Goal: Information Seeking & Learning: Find specific fact

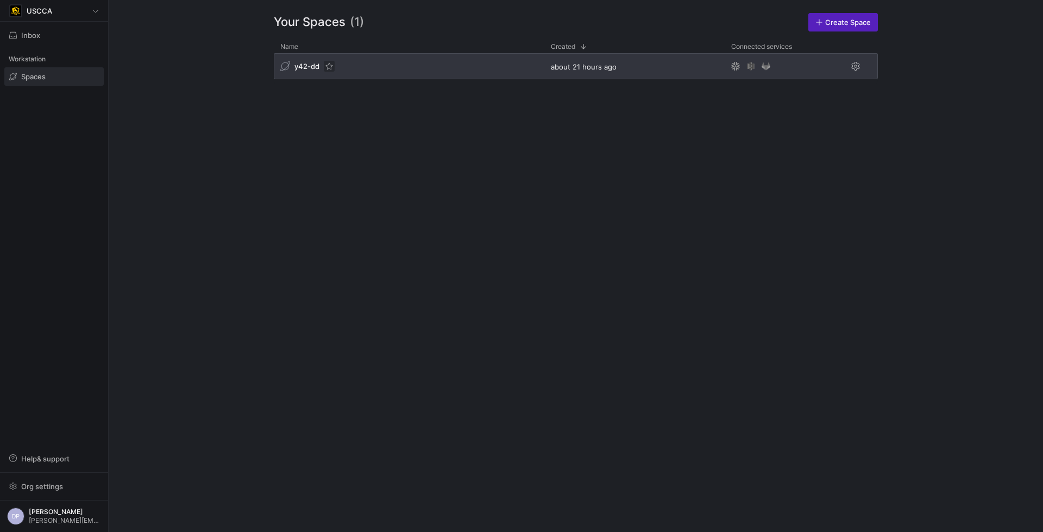
click at [327, 62] on span "Press SPACE to select this row." at bounding box center [329, 66] width 11 height 11
click at [329, 66] on span "Press SPACE to select this row." at bounding box center [329, 66] width 11 height 11
click at [374, 66] on div "y42-dd" at bounding box center [409, 66] width 271 height 26
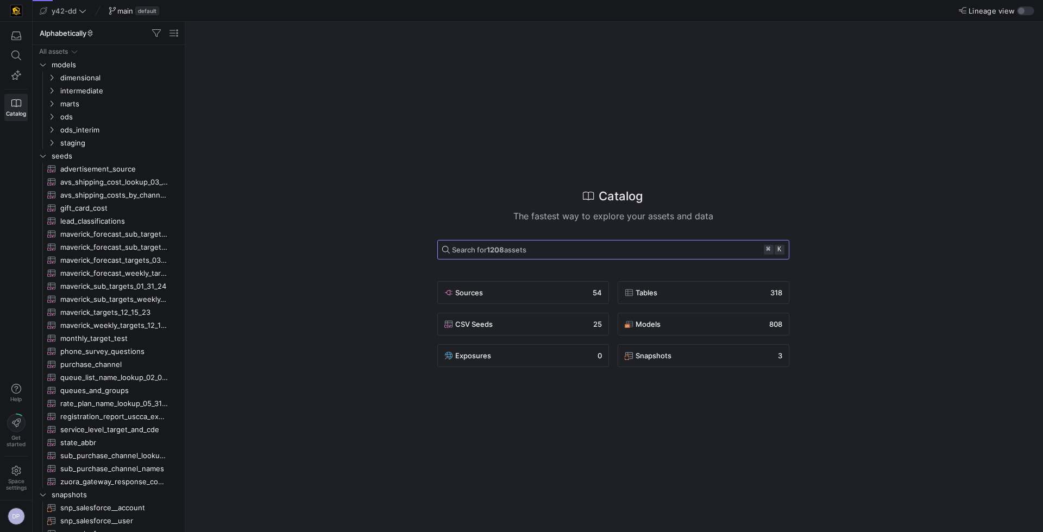
click at [517, 250] on span "Search for 1208 assets" at bounding box center [489, 250] width 74 height 9
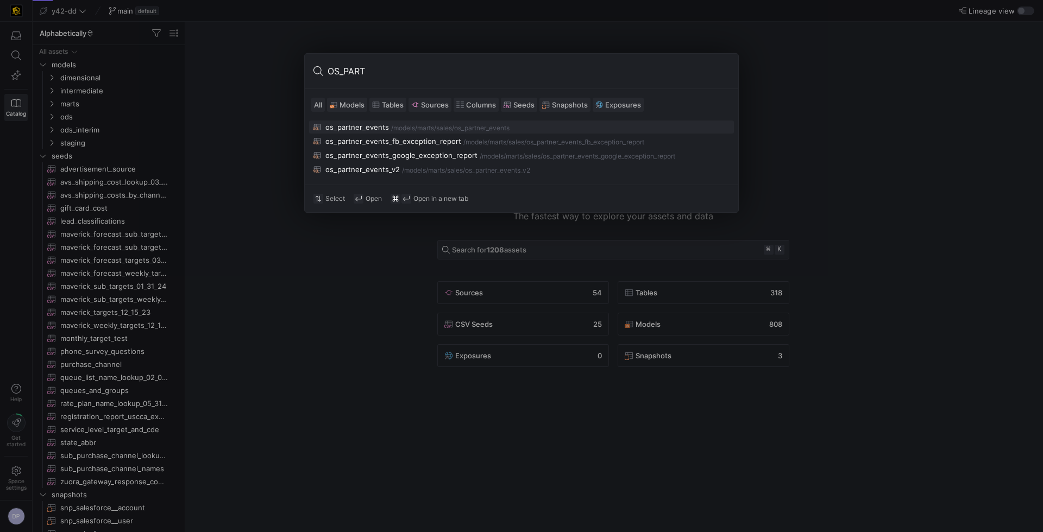
type input "OS_PART"
click at [359, 128] on div "os_partner_events" at bounding box center [357, 127] width 64 height 9
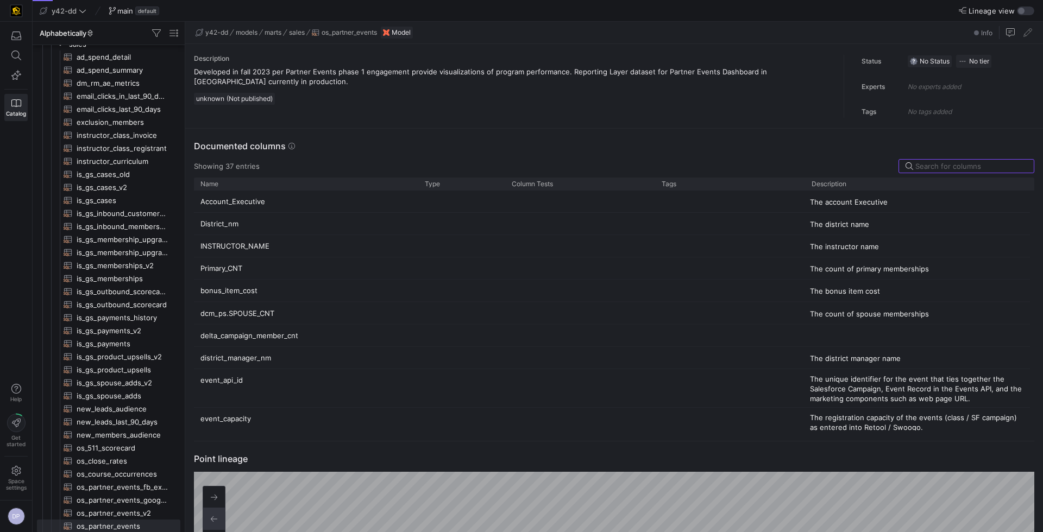
scroll to position [98, 0]
click at [938, 163] on input at bounding box center [971, 166] width 112 height 9
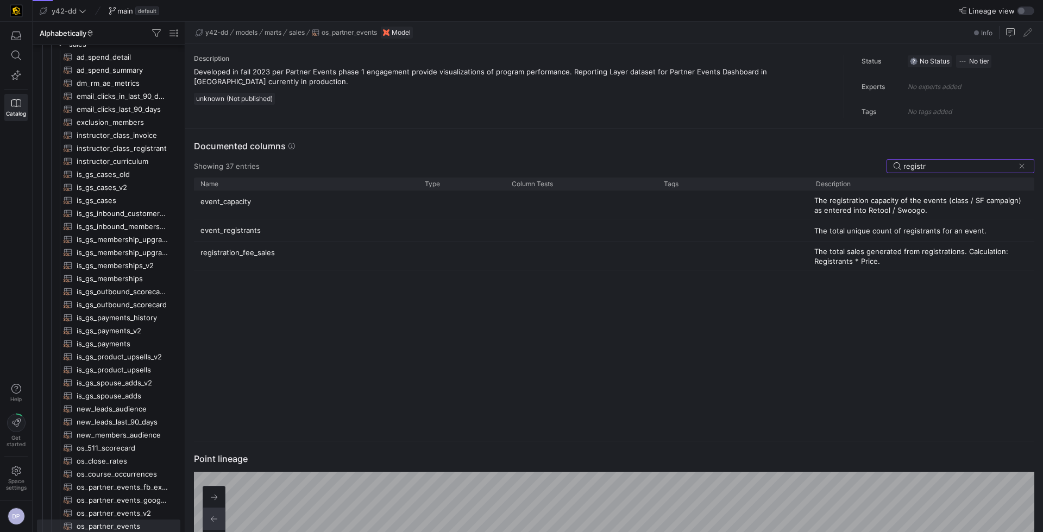
type input "registr"
click at [798, 231] on div "Press SPACE to select this row." at bounding box center [733, 230] width 152 height 22
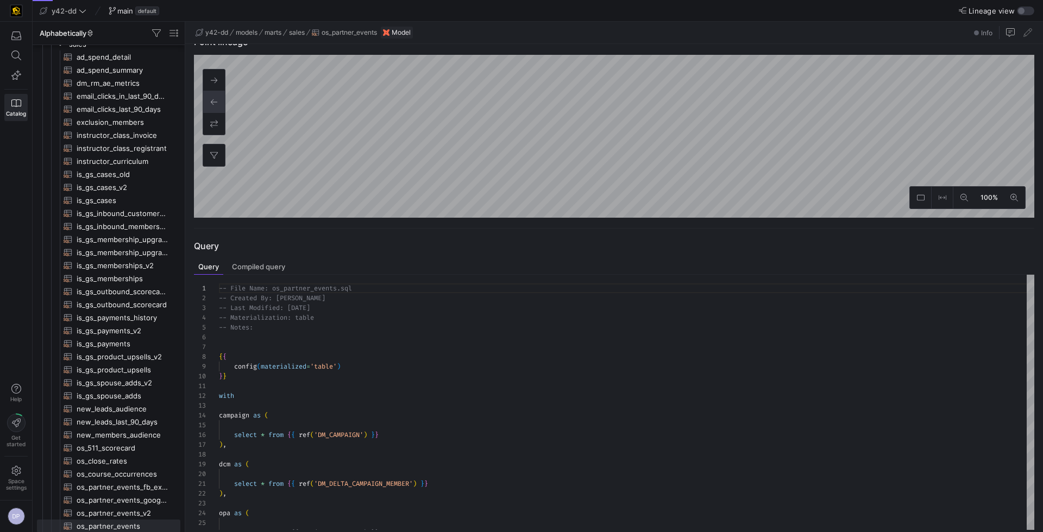
scroll to position [502, 0]
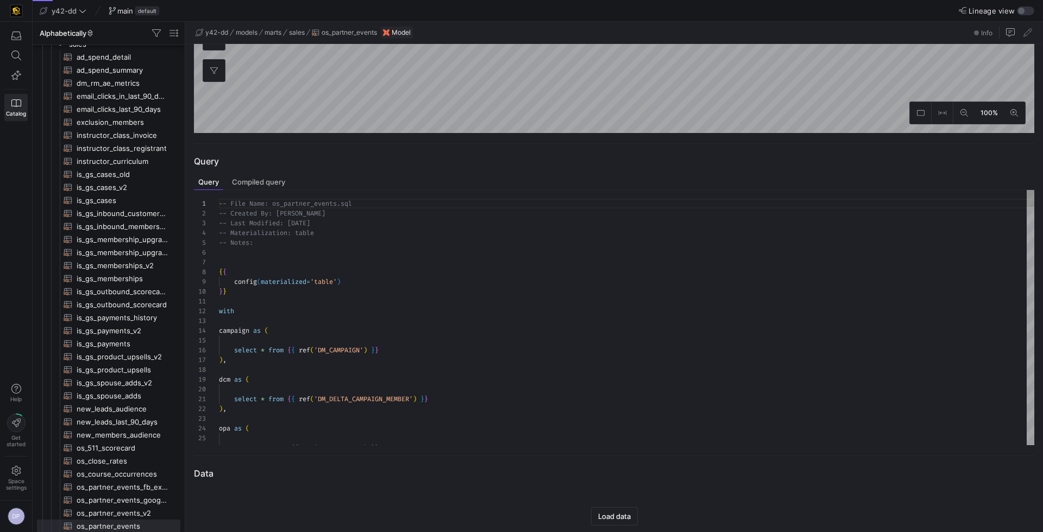
type textarea "with campaign as ( select * from {{ ref('DM_CAMPAIGN') }} ), dcm as ("
type textarea "e"
type textarea "select * from {{ ref('DM_DELTA_CAMPAIGN_MEMBER') }} ), opa as ( --select * from…"
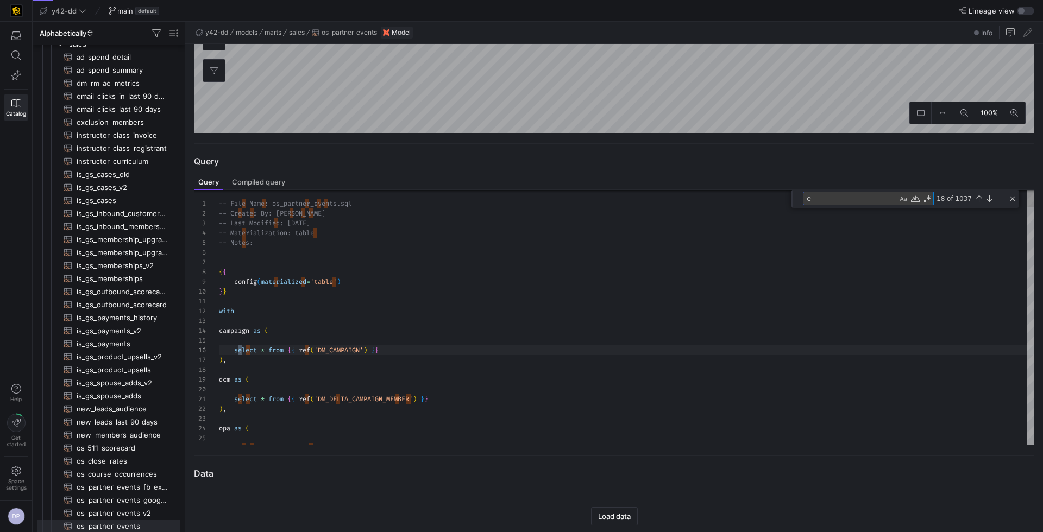
type textarea "ev"
type textarea "), fact as ( select * from {{ ref('FT_PARTNER_EVENTS') }} ), dcm_ps as ("
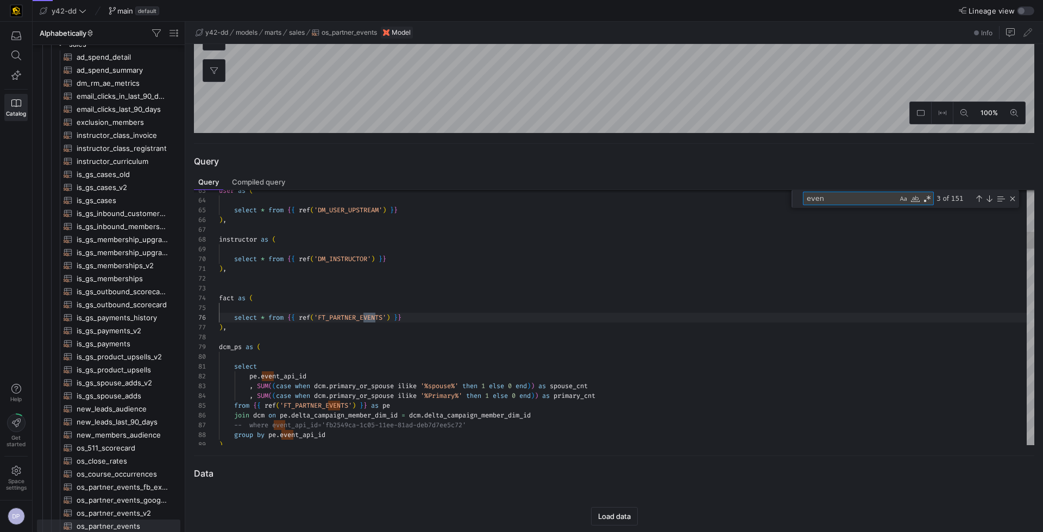
type textarea "event"
type textarea "select pe.event_api_id , SUM((case when dcm.primary_or_spouse ilike '%spouse%' …"
type textarea "event_"
type textarea ", event_registrants , campaign.campaign_nm as event_name , campaign.conformed_e…"
type textarea "event_r"
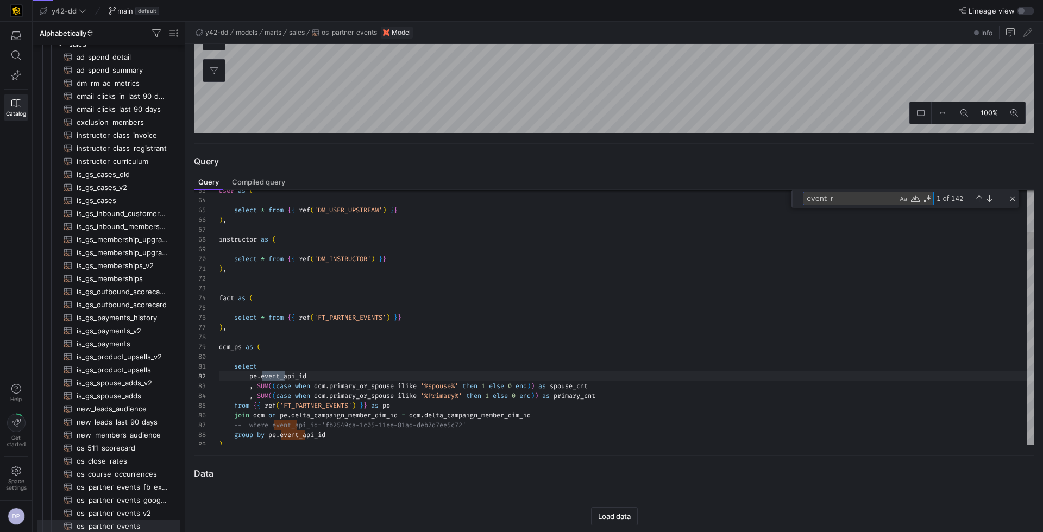
type textarea ", event_registrants , campaign.campaign_nm as event_name , campaign.conformed_e…"
type textarea "event_re"
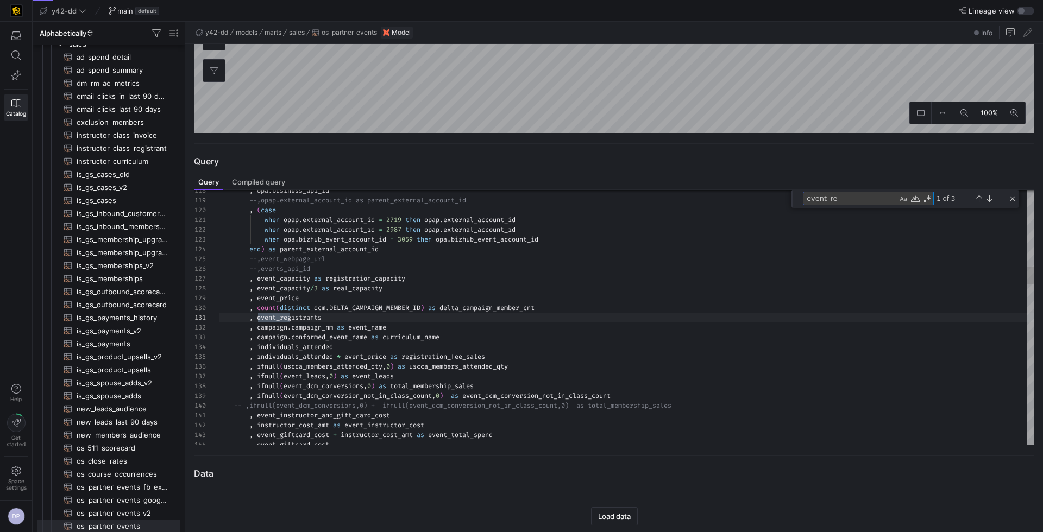
type textarea ", event_registrants , campaign.campaign_nm as event_name , campaign.conformed_e…"
type textarea "event_reg"
type textarea ", event_registrants , campaign.campaign_nm as event_name , campaign.conformed_e…"
type textarea "event_regi"
type textarea ", event_registrants , campaign.campaign_nm as event_name , campaign.conformed_e…"
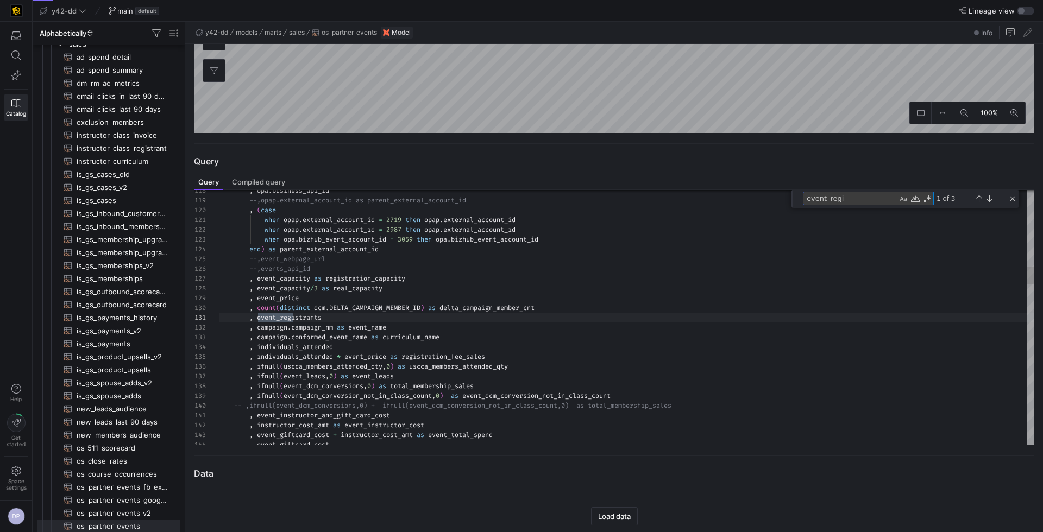
type textarea "event_regis"
type textarea ", event_registrants , campaign.campaign_nm as event_name , campaign.conformed_e…"
type textarea "event_regist"
type textarea ", event_registrants , campaign.campaign_nm as event_name , campaign.conformed_e…"
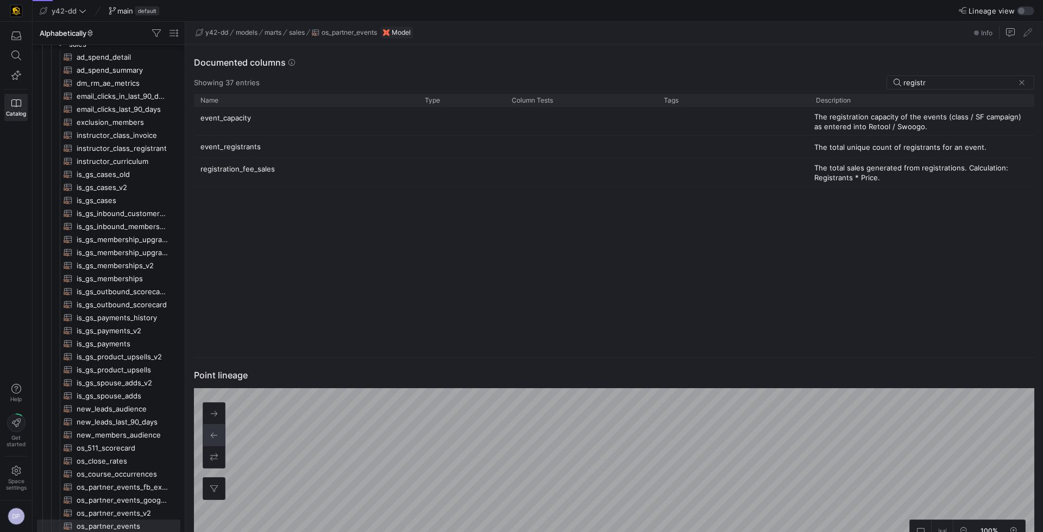
scroll to position [0, 0]
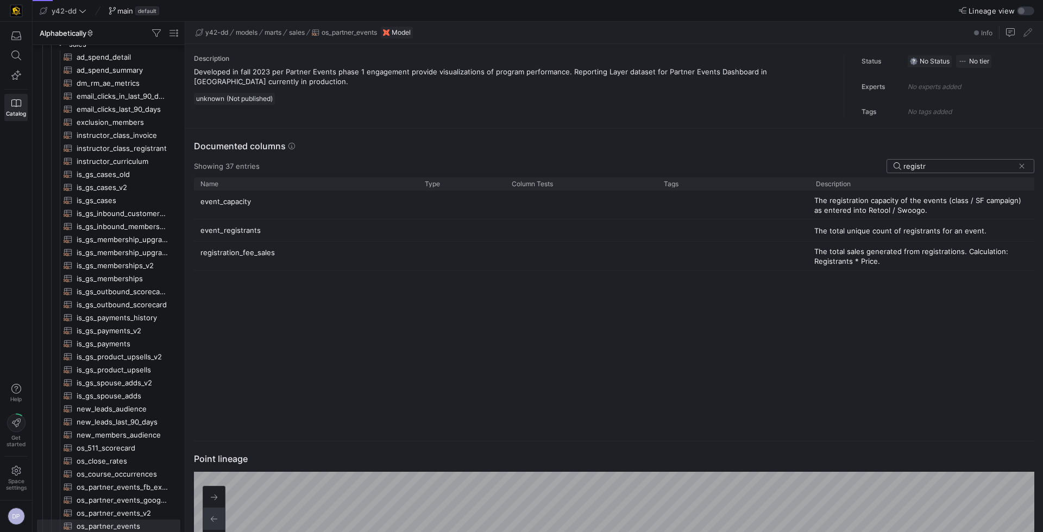
type textarea "event_registr"
drag, startPoint x: 948, startPoint y: 163, endPoint x: 901, endPoint y: 163, distance: 47.3
click at [901, 163] on div "registr" at bounding box center [961, 166] width 148 height 14
type input "F"
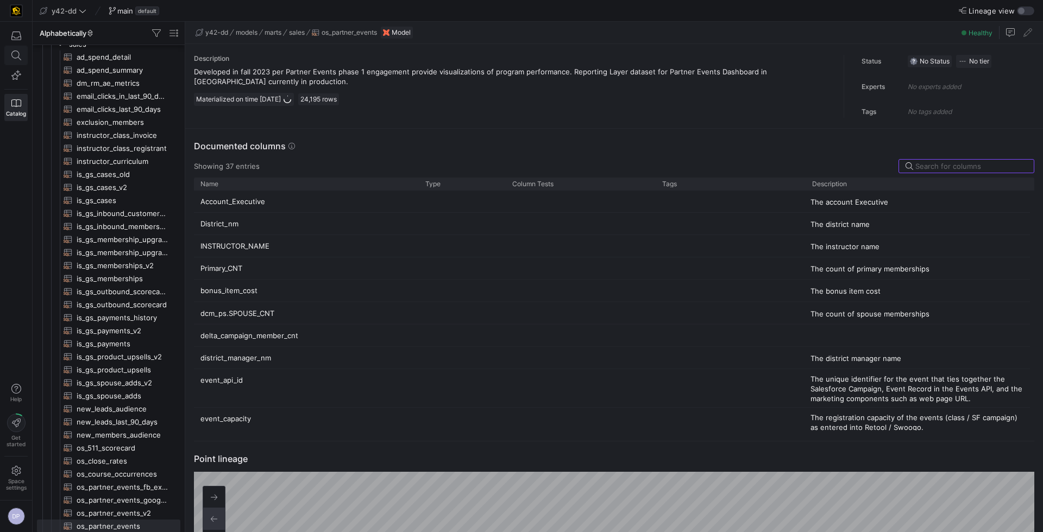
click at [16, 56] on icon at bounding box center [16, 56] width 10 height 10
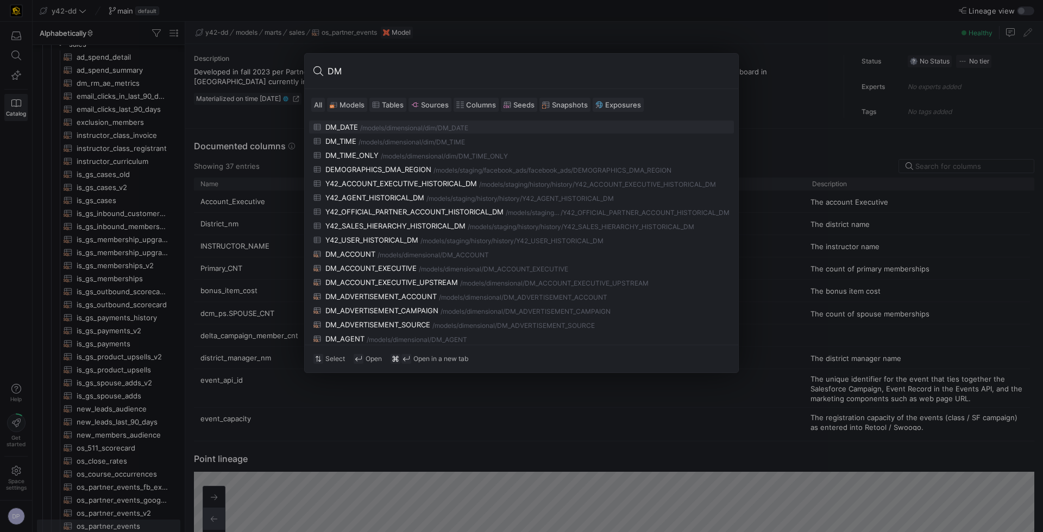
type input "D"
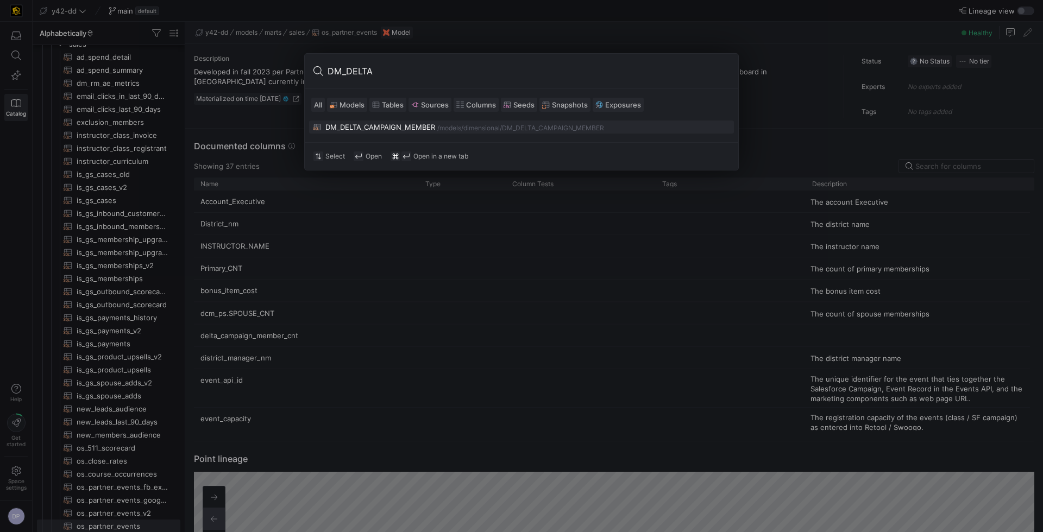
type input "DM_DELTA"
click at [353, 125] on div "DM_DELTA_CAMPAIGN_MEMBER" at bounding box center [380, 127] width 110 height 9
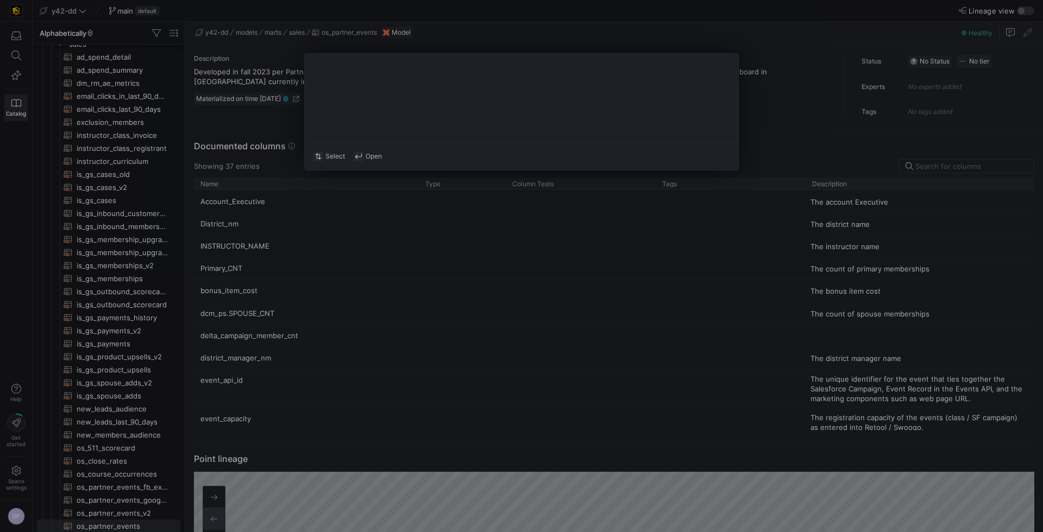
type textarea "-- File Name: DM_DELTA_CAMPAIGN_MEMBER.sql -- Created By: [PERSON_NAME] -- Last…"
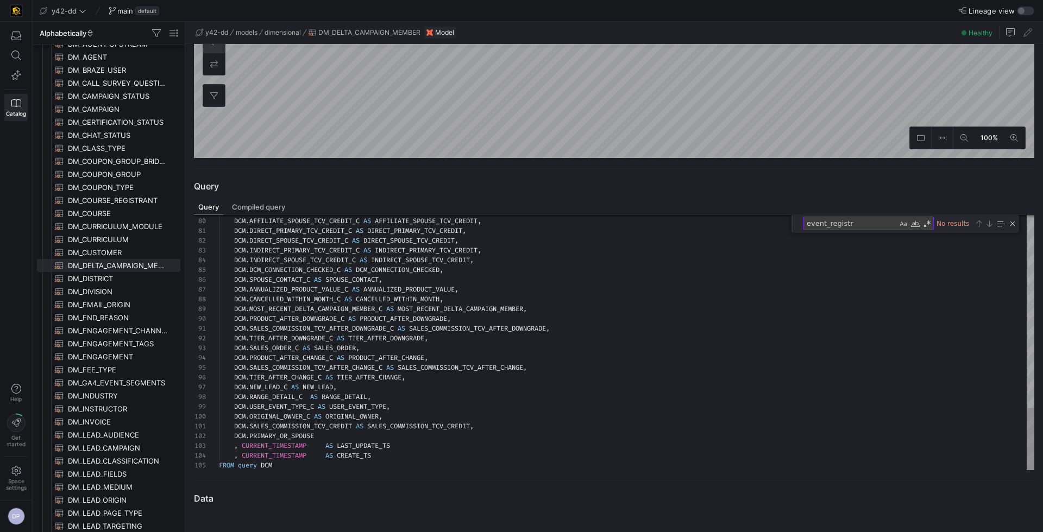
scroll to position [279, 0]
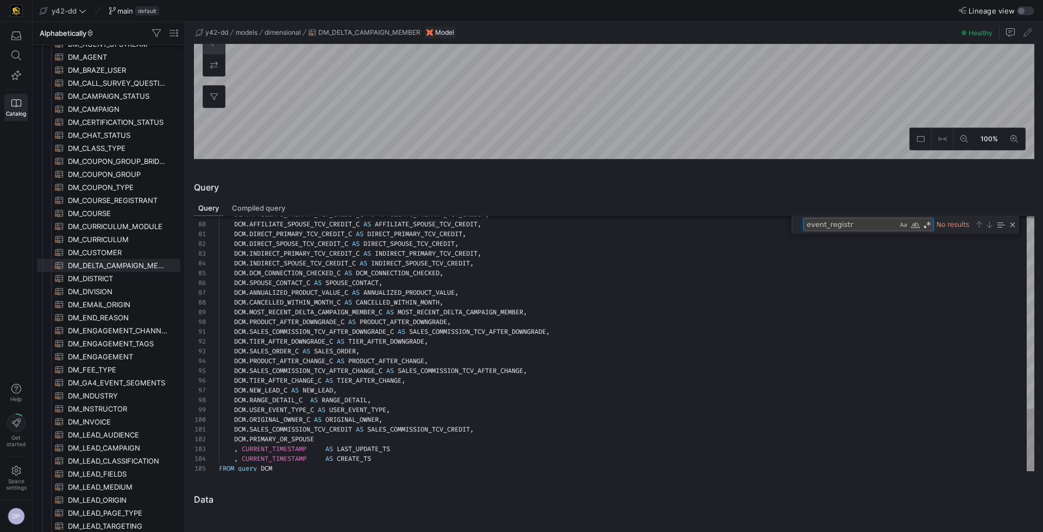
click at [855, 228] on textarea "event_registr" at bounding box center [850, 224] width 94 height 12
drag, startPoint x: 865, startPoint y: 226, endPoint x: 778, endPoint y: 220, distance: 86.6
click at [778, 220] on div "79 80 81 82 83 84 85 86 87 88 89 90 91 92 93 94 95 96 97 98 99 100 101 102 103 …" at bounding box center [614, 343] width 840 height 255
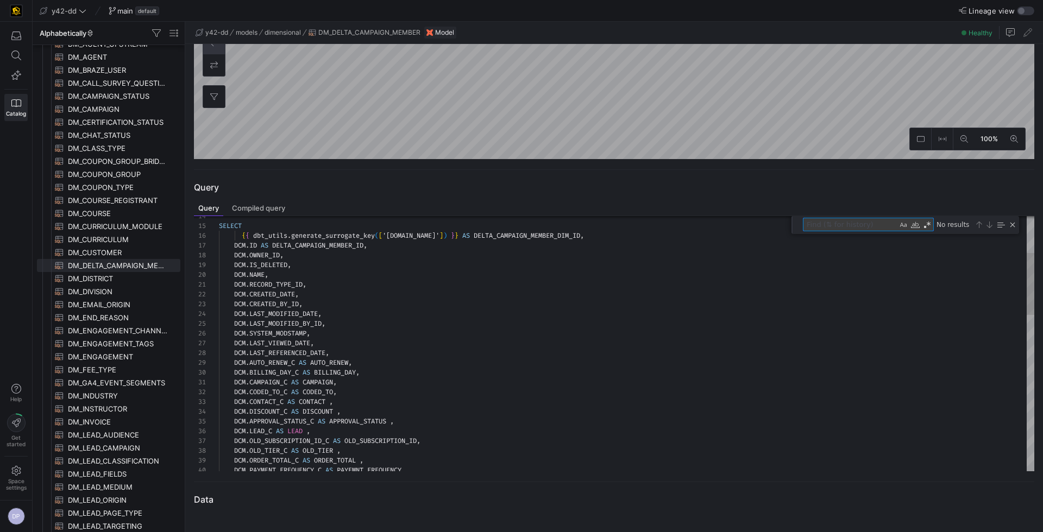
type textarea "A"
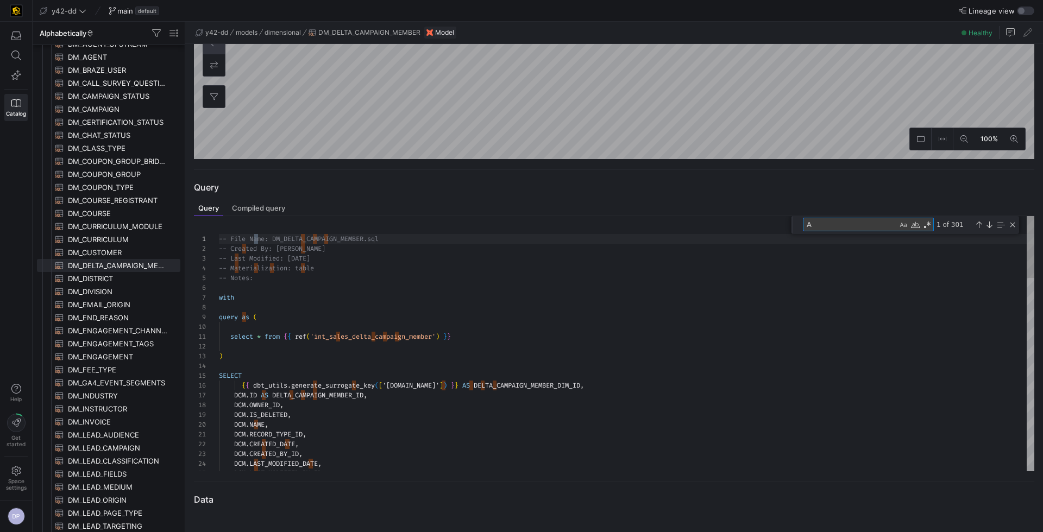
type textarea "DCM.CAMPAIGN_C AS CAMPAIGN, DCM.CODED_TO_C AS CODED_TO, [DOMAIN_NAME]_C AS CONT…"
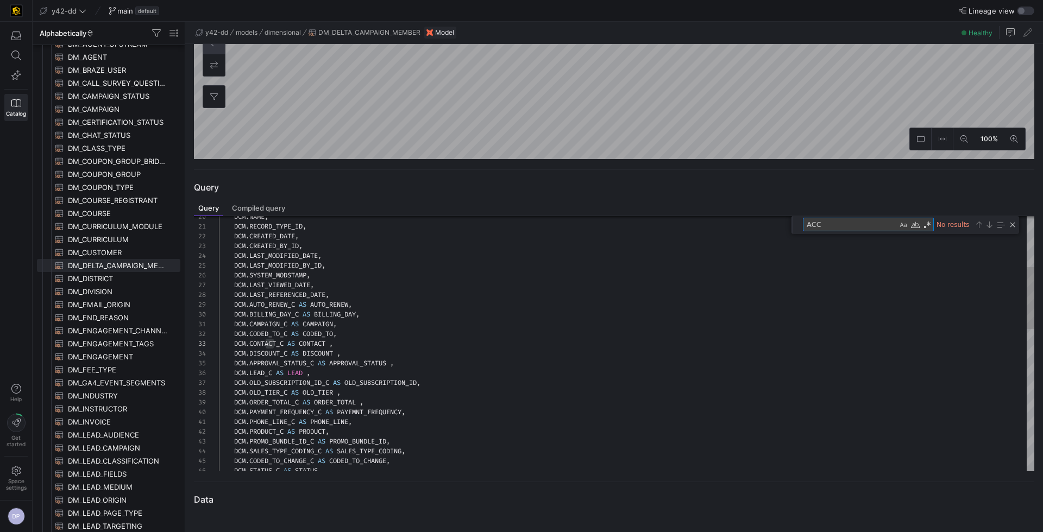
type textarea "AC"
type textarea "-- File Name: DM_DELTA_CAMPAIGN_MEMBER.sql -- Created By: [PERSON_NAME] -- Last…"
type textarea "A"
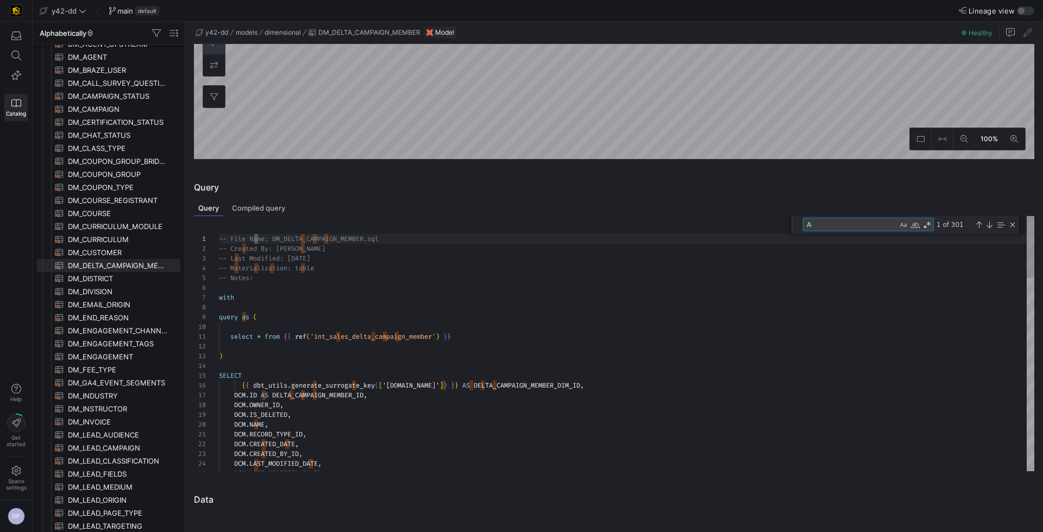
scroll to position [98, 39]
type textarea "DI"
type textarea "DCM.CAMPAIGN_C AS CAMPAIGN, DCM.CODED_TO_C AS CODED_TO, [DOMAIN_NAME]_C AS CONT…"
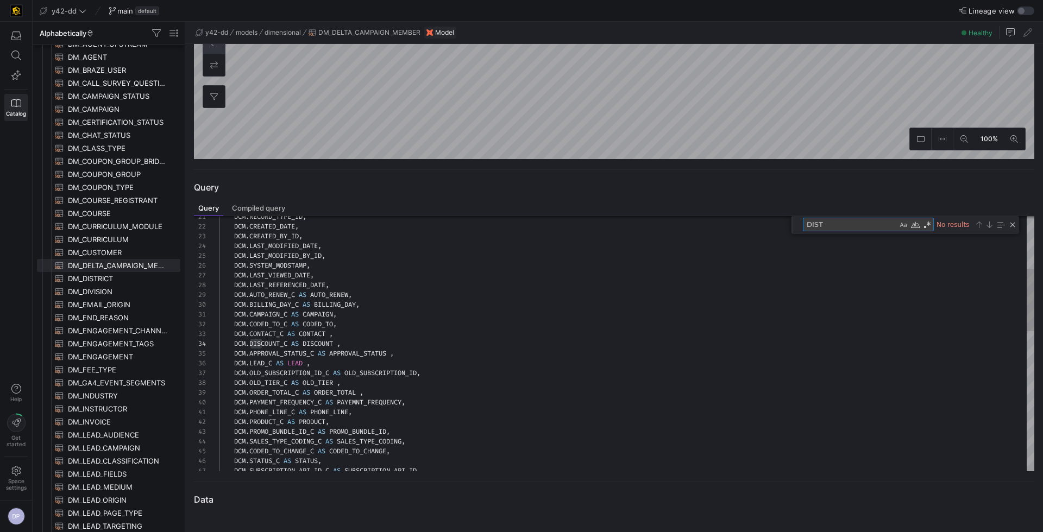
type textarea "DIS"
type textarea "-- File Name: DM_DELTA_CAMPAIGN_MEMBER.sql -- Created By: [PERSON_NAME] -- Last…"
type textarea "D"
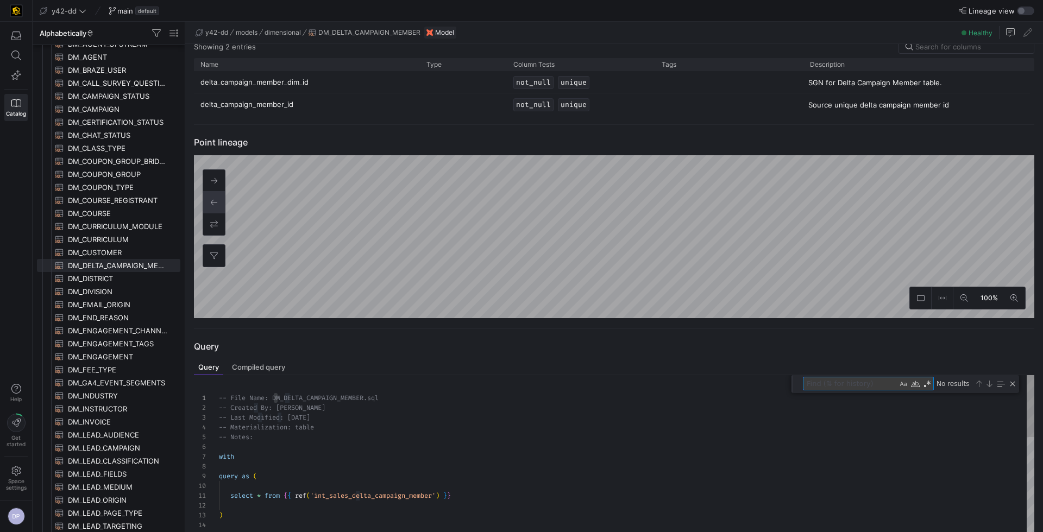
scroll to position [77, 0]
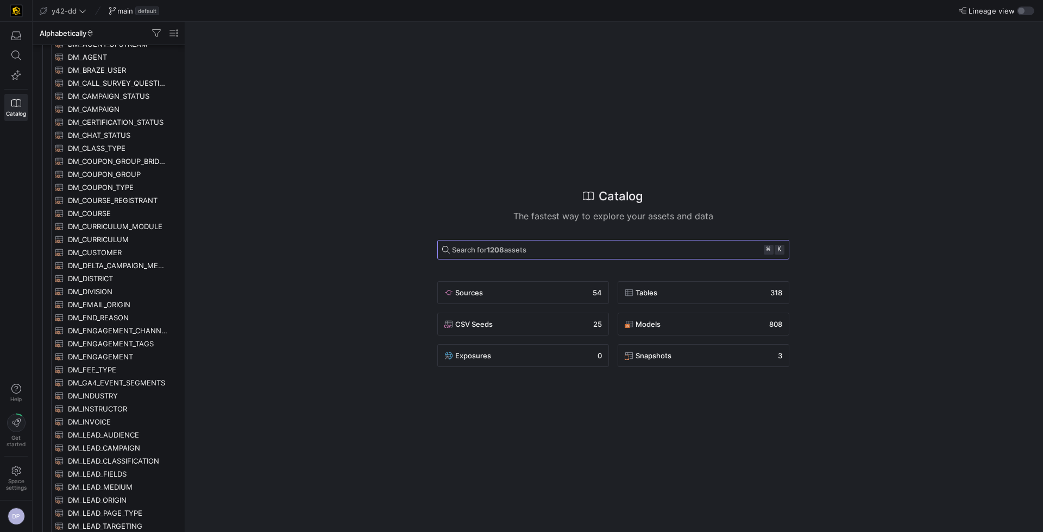
click at [517, 248] on span "Search for 1208 assets" at bounding box center [489, 250] width 74 height 9
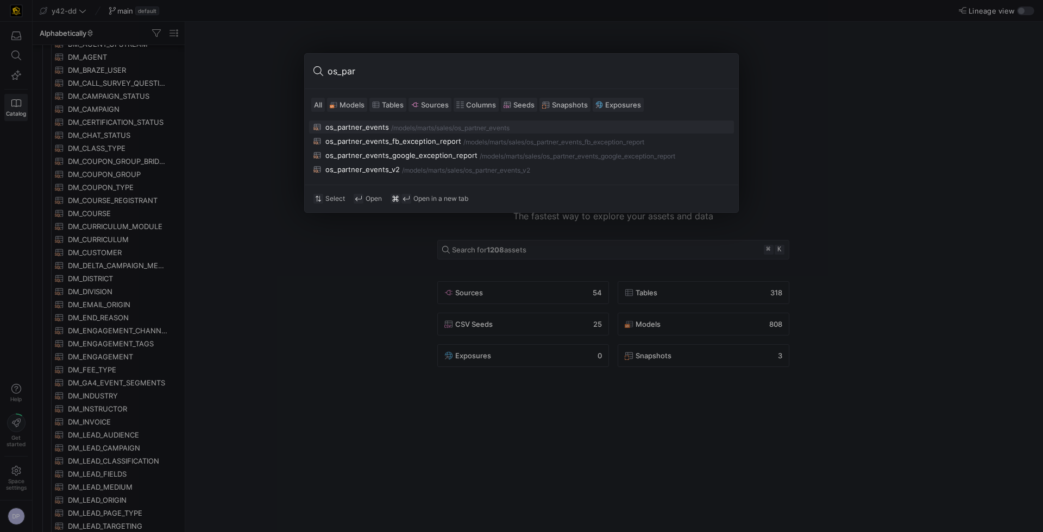
type input "os_par"
click at [367, 125] on div "os_partner_events" at bounding box center [357, 127] width 64 height 9
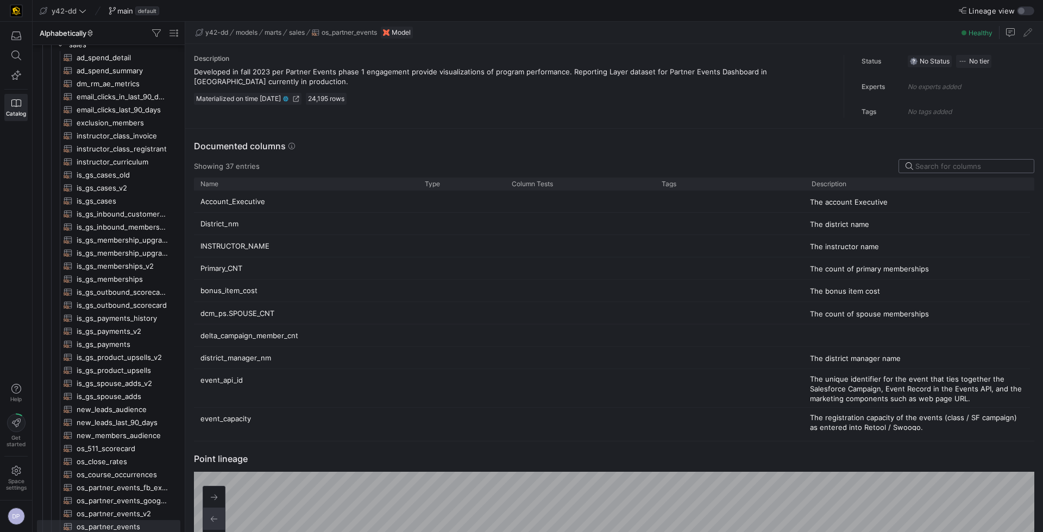
scroll to position [98, 0]
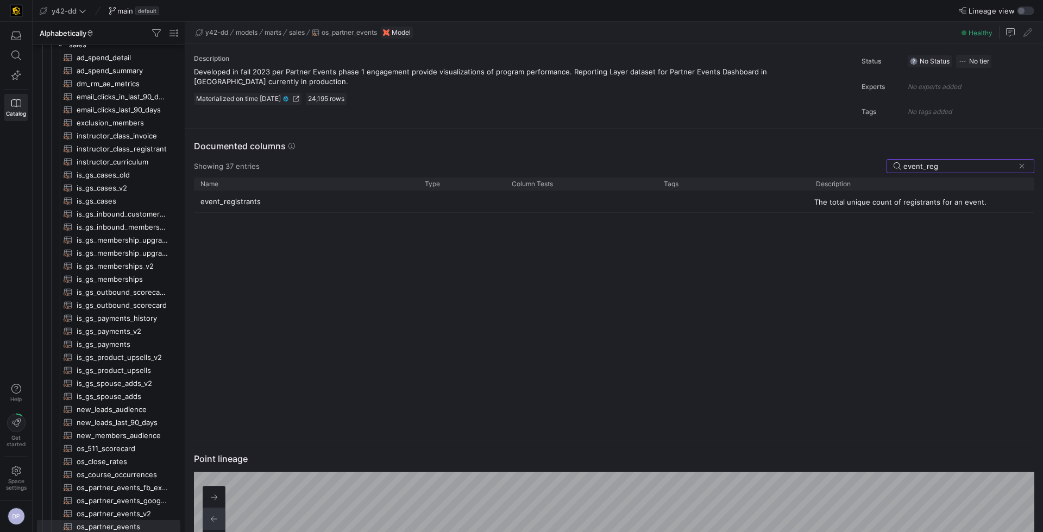
type input "event_reg"
click at [657, 203] on div "Press SPACE to select this row." at bounding box center [733, 202] width 152 height 22
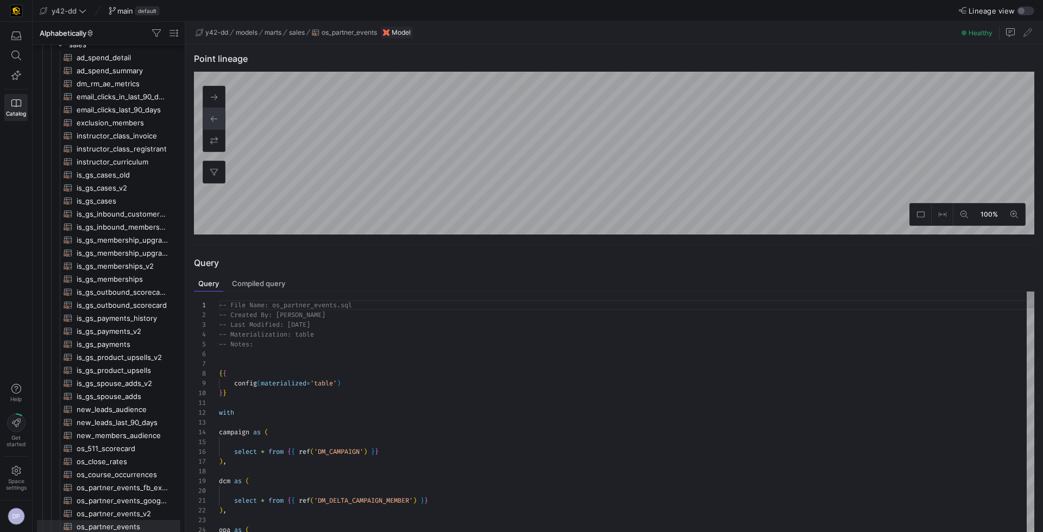
scroll to position [88, 7]
type textarea "with campaign as ( select * from {{ ref('DM_CAMPAIGN') }} ), dcm as ("
type textarea "os"
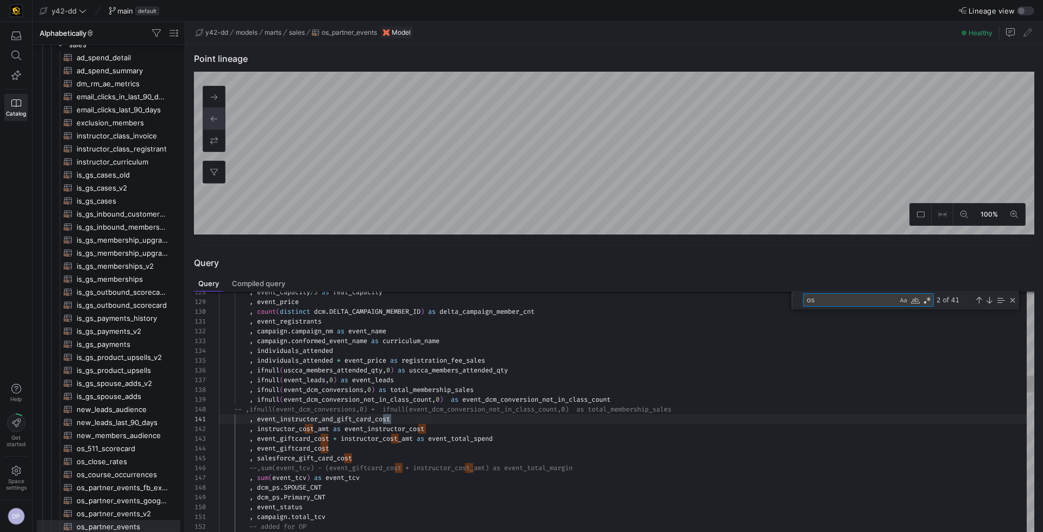
type textarea "-- File Name: os_partner_events.sql -- Created By: [PERSON_NAME] -- Last Modifi…"
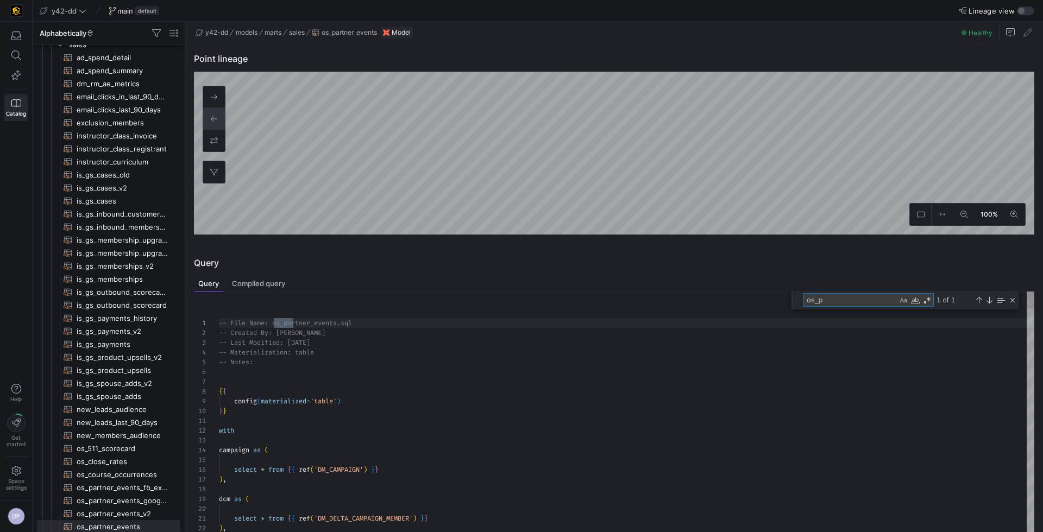
type textarea "os_"
type textarea ", event_instructor_and_gift_card_cost , instructor_cost_amt as event_instructor…"
type textarea "os"
type textarea "with campaign as ( select * from {{ ref('DM_CAMPAIGN') }} ), dcm as ("
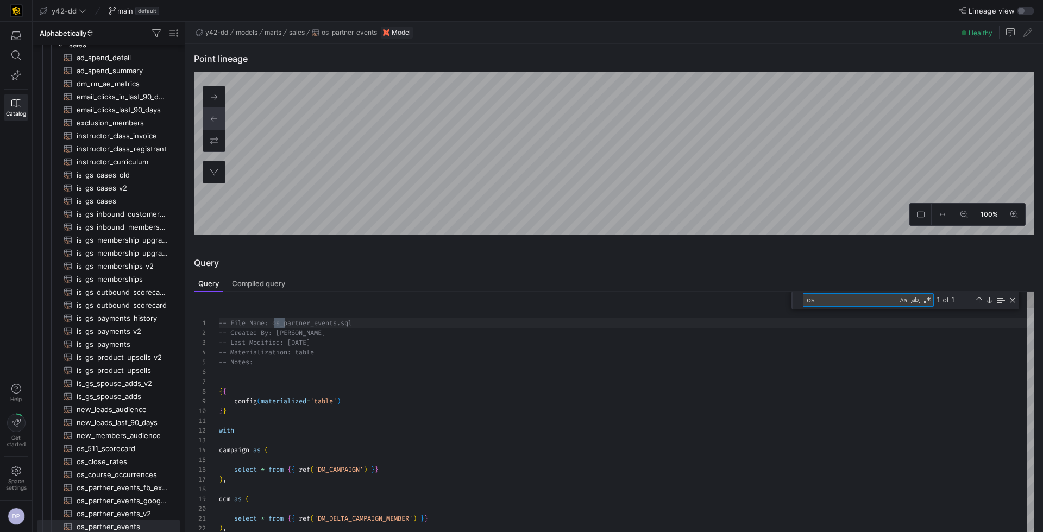
type textarea "o"
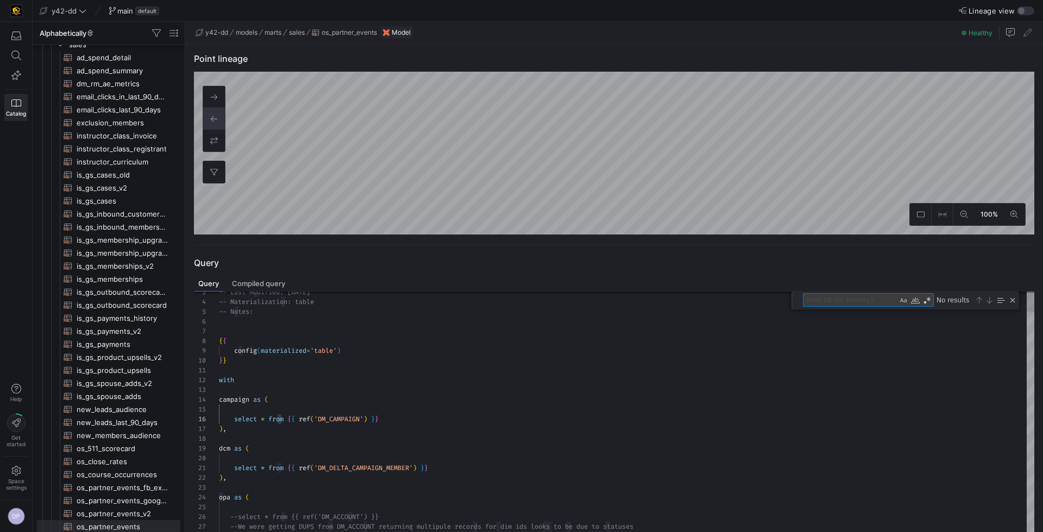
type textarea "e"
type textarea "select * from {{ ref('DM_DELTA_CAMPAIGN_MEMBER') }} ), opa as ( --select * from…"
type textarea "ev"
type textarea "), fact as ( select * from {{ ref('FT_PARTNER_EVENTS') }} ), dcm_ps as ("
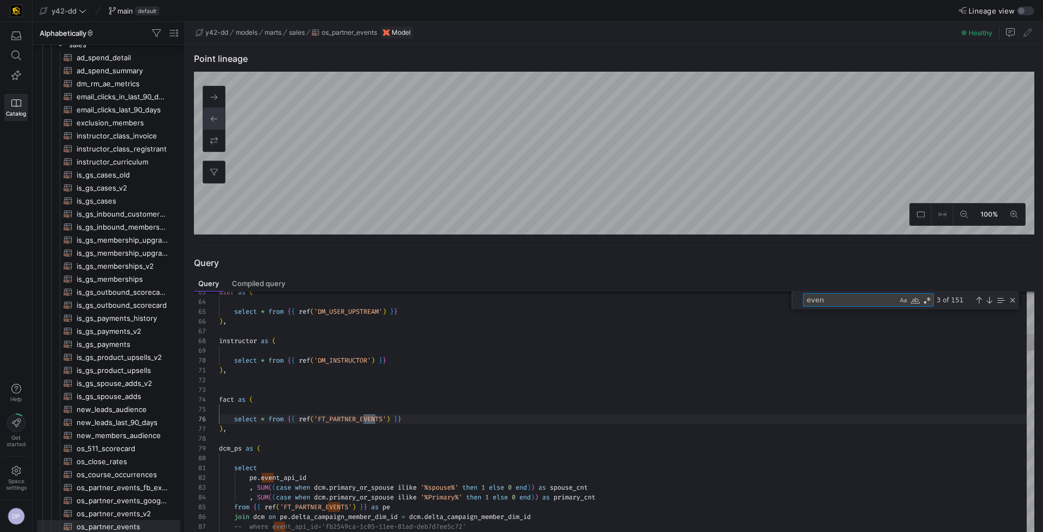
type textarea "event"
type textarea "select pe.event_api_id , SUM((case when dcm.primary_or_spouse ilike '%spouse%' …"
type textarea "event_"
type textarea ", event_registrants , campaign.campaign_nm as event_name , campaign.conformed_e…"
type textarea "event_r"
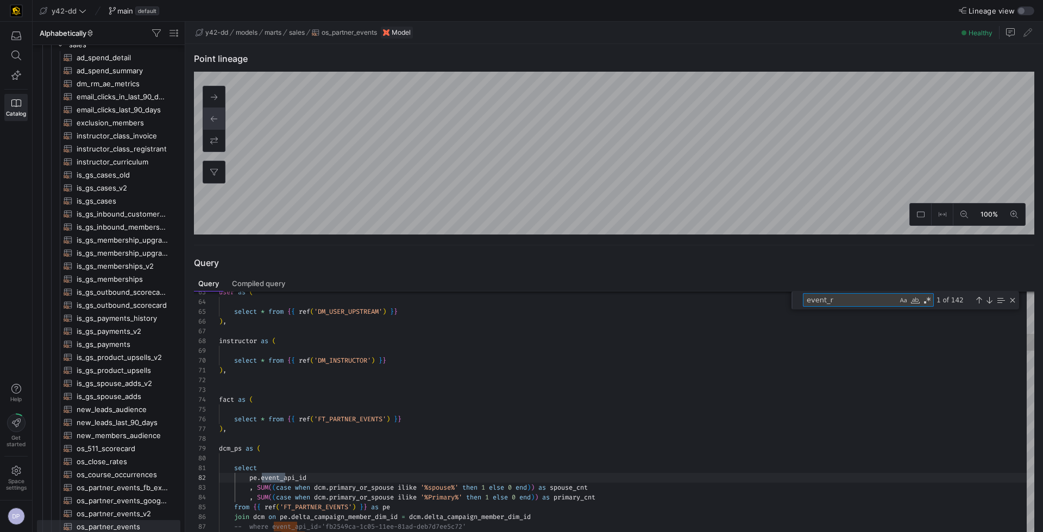
type textarea ", event_registrants , campaign.campaign_nm as event_name , campaign.conformed_e…"
type textarea "event_re"
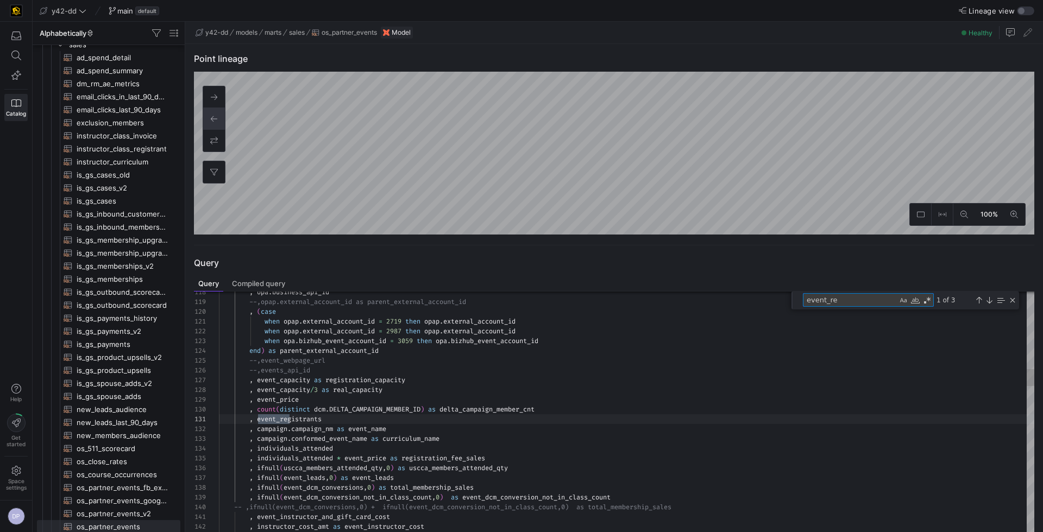
type textarea ", event_registrants , campaign.campaign_nm as event_name , campaign.conformed_e…"
type textarea "event_reg"
type textarea ", event_registrants , campaign.campaign_nm as event_name , campaign.conformed_e…"
type textarea "event_regi"
type textarea ", event_registrants , campaign.campaign_nm as event_name , campaign.conformed_e…"
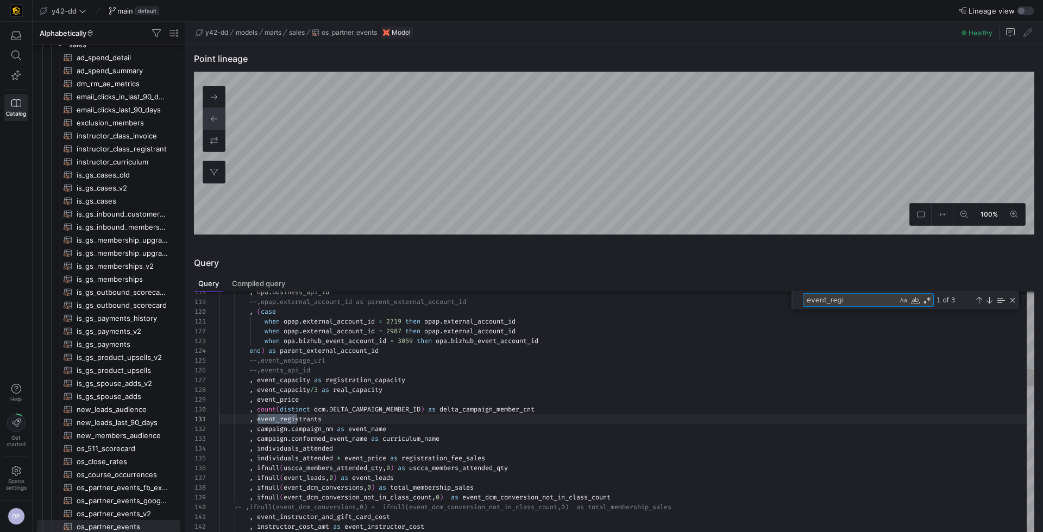
type textarea "event_regis"
type textarea ", event_registrants , campaign.campaign_nm as event_name , campaign.conformed_e…"
type textarea "event_regist"
type textarea ", event_registrants , campaign.campaign_nm as event_name , campaign.conformed_e…"
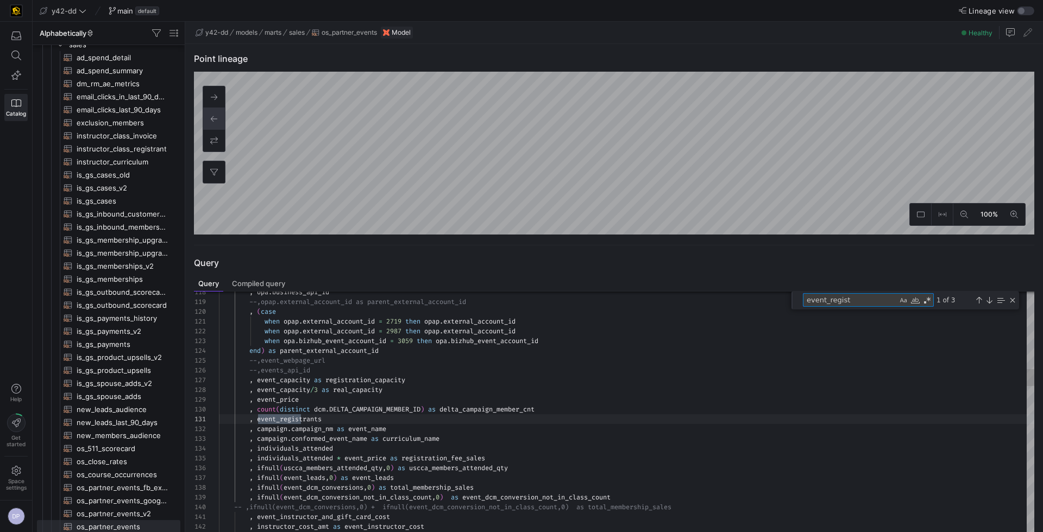
type textarea "event_registr"
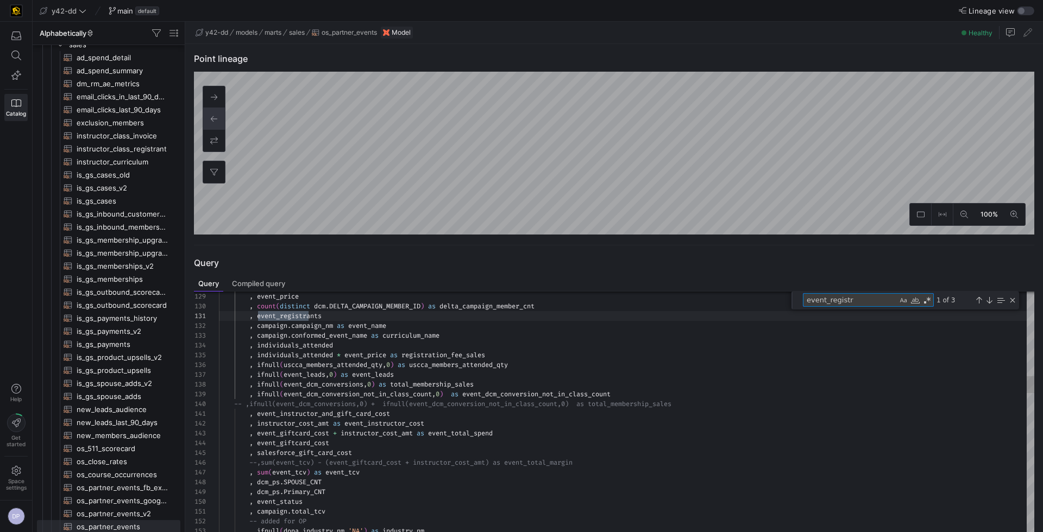
drag, startPoint x: 859, startPoint y: 299, endPoint x: 774, endPoint y: 299, distance: 85.3
click at [774, 299] on div "155 154 152 153 151 150 149 147 148 146 145 144 143 142 141 140 139 138 137 136…" at bounding box center [614, 419] width 840 height 255
type textarea "with campaign as ( select * from {{ ref('DM_CAMPAIGN') }} ), dcm as ("
type textarea "f"
type textarea "select * from {{ ref('DM_DELTA_CAMPAIGN_MEMBER') }} ), opa as ( --select * from…"
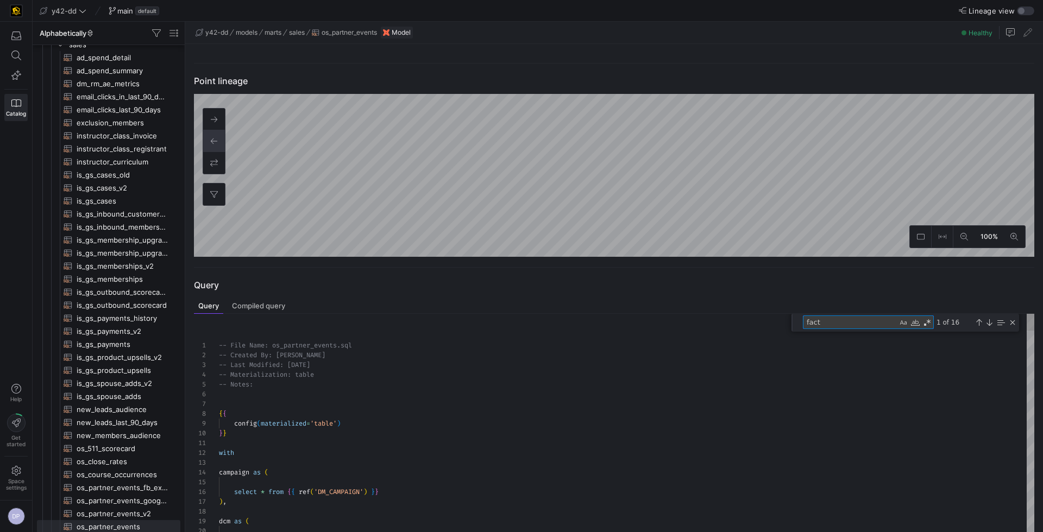
scroll to position [370, 0]
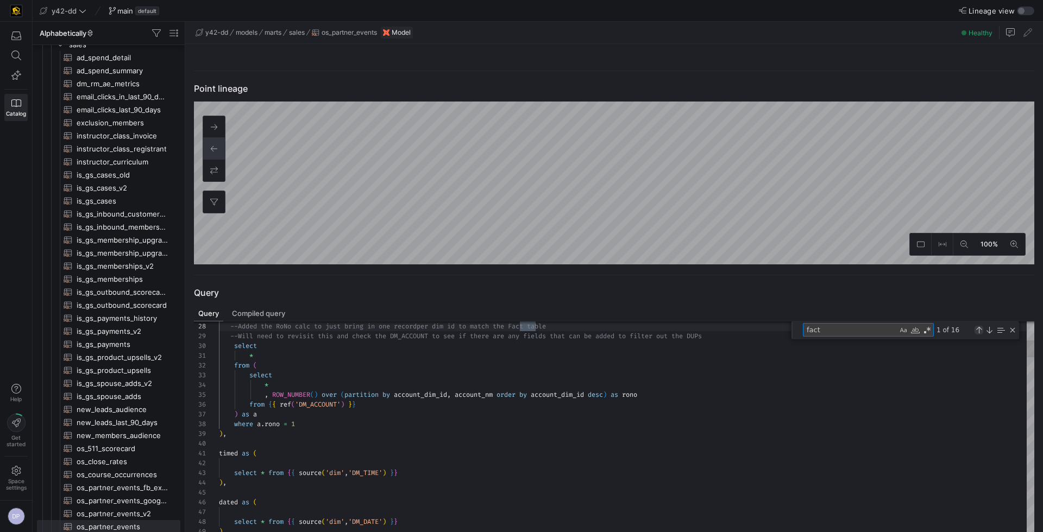
type textarea "fact"
click at [977, 329] on div "Previous Match (⇧Enter)" at bounding box center [979, 330] width 9 height 9
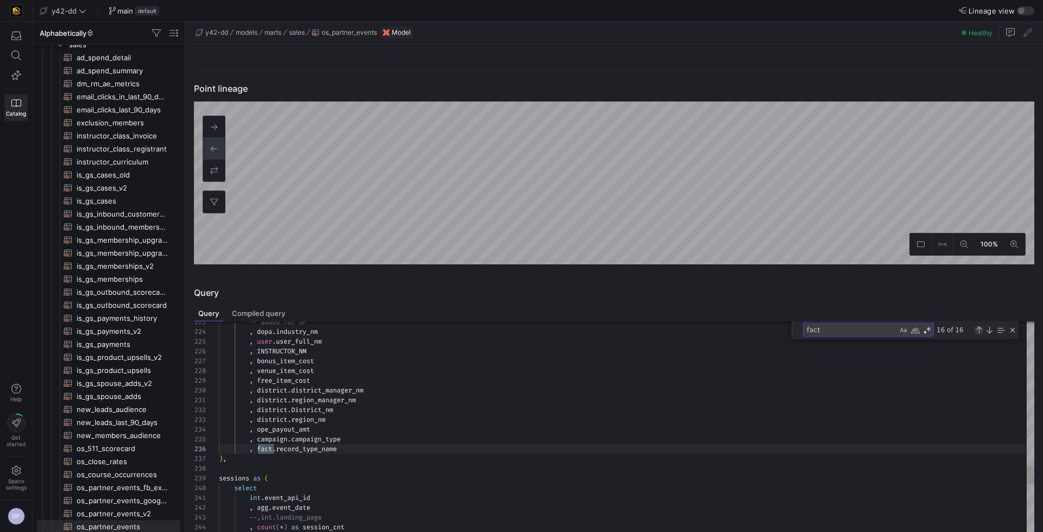
scroll to position [98, 55]
click at [991, 329] on div "Next Match (Enter)" at bounding box center [989, 330] width 9 height 9
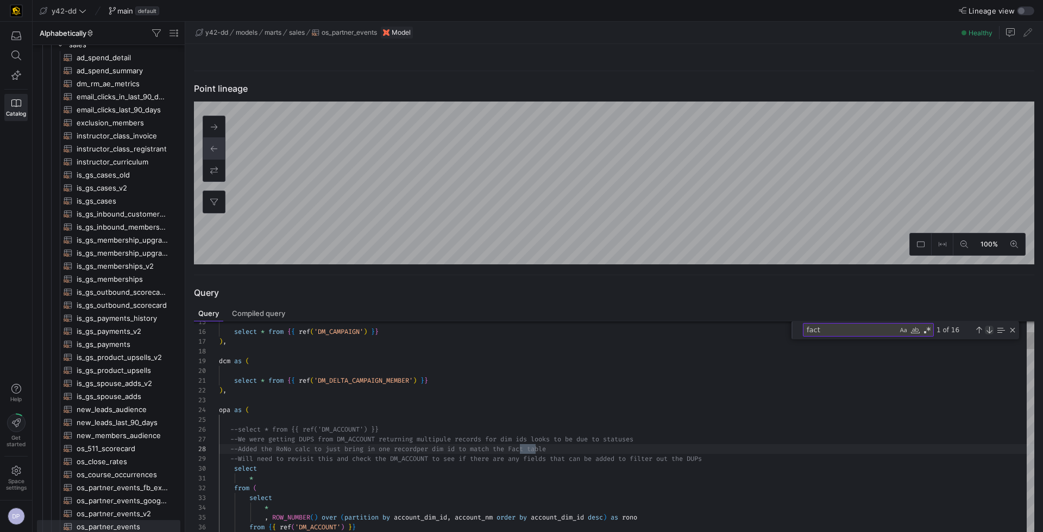
click at [991, 329] on div "Next Match (Enter)" at bounding box center [989, 330] width 9 height 9
type textarea "), fact as ( select * from {{ ref('FT_PARTNER_EVENTS') }} ), dcm_ps as ("
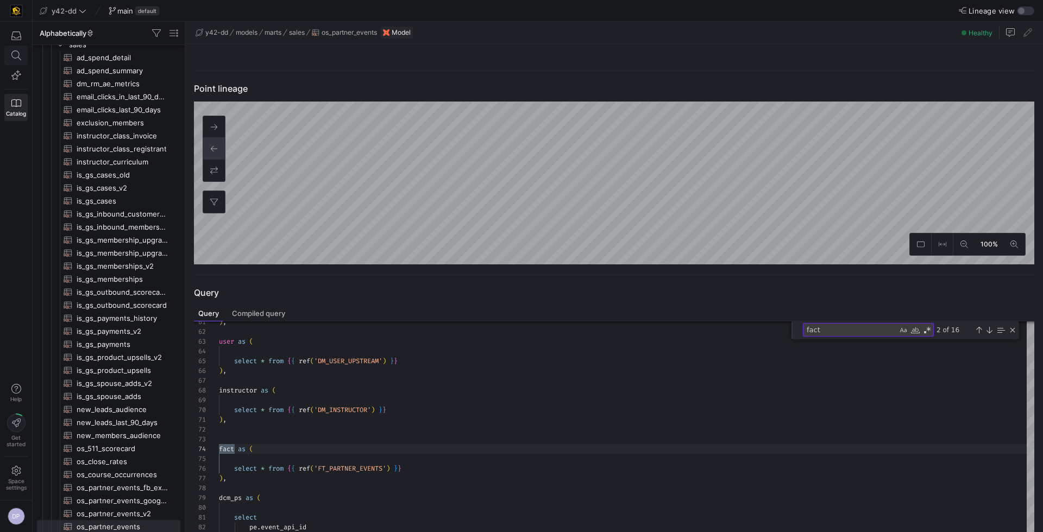
click at [16, 54] on icon at bounding box center [16, 56] width 10 height 10
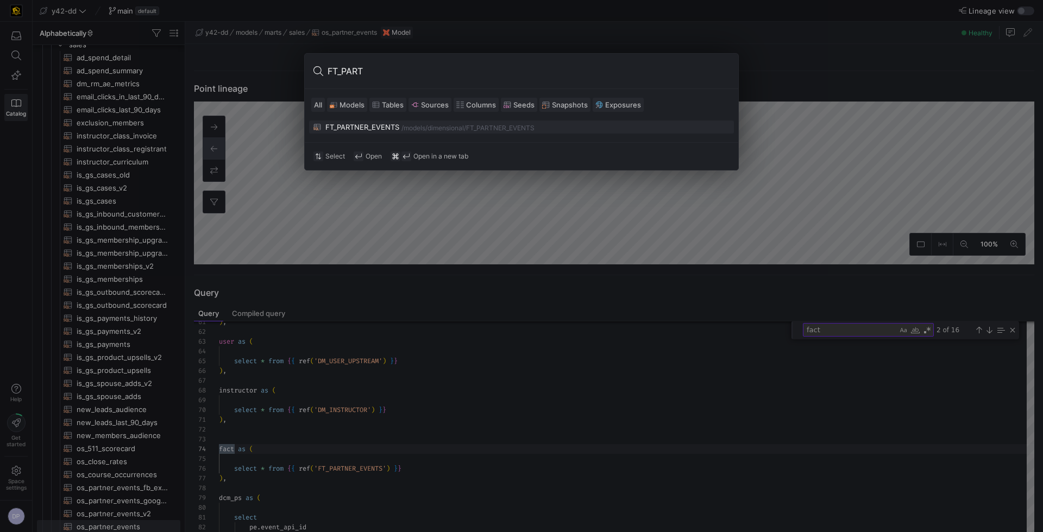
type input "FT_PART"
click at [361, 124] on div "FT_PARTNER_EVENTS" at bounding box center [362, 127] width 74 height 9
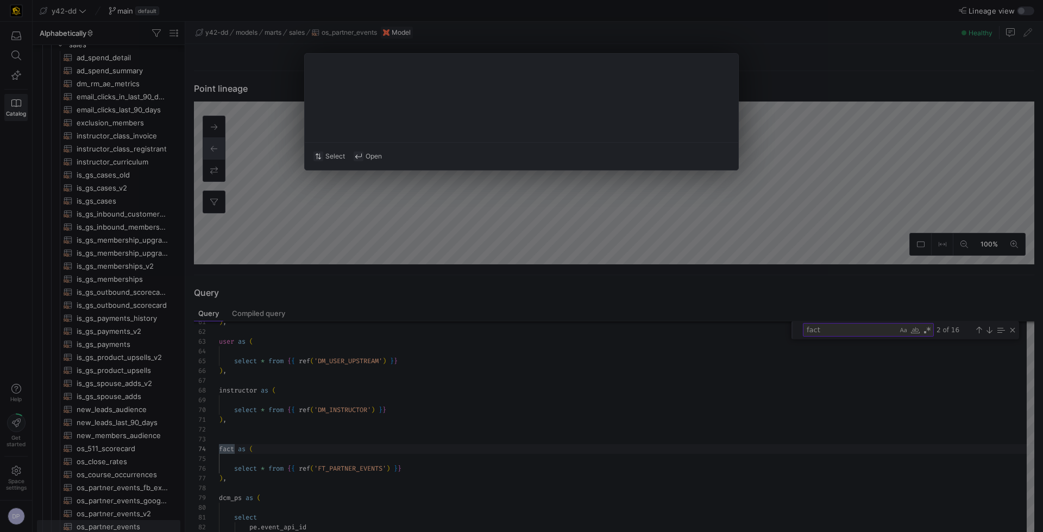
type textarea "-- File Name: FT_PARTNER_EVENTS.sql -- Created By: [PERSON_NAME] -- Last Modifi…"
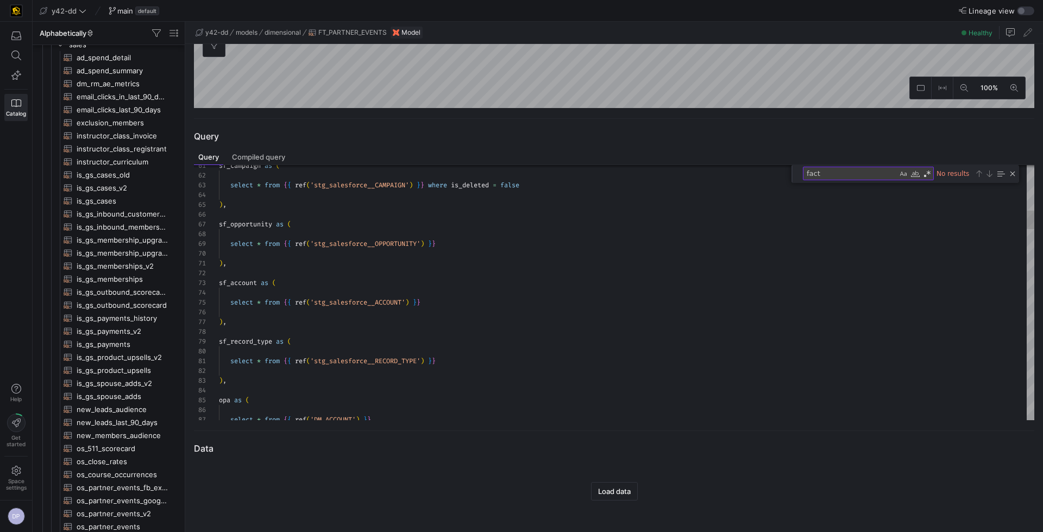
scroll to position [1434, 0]
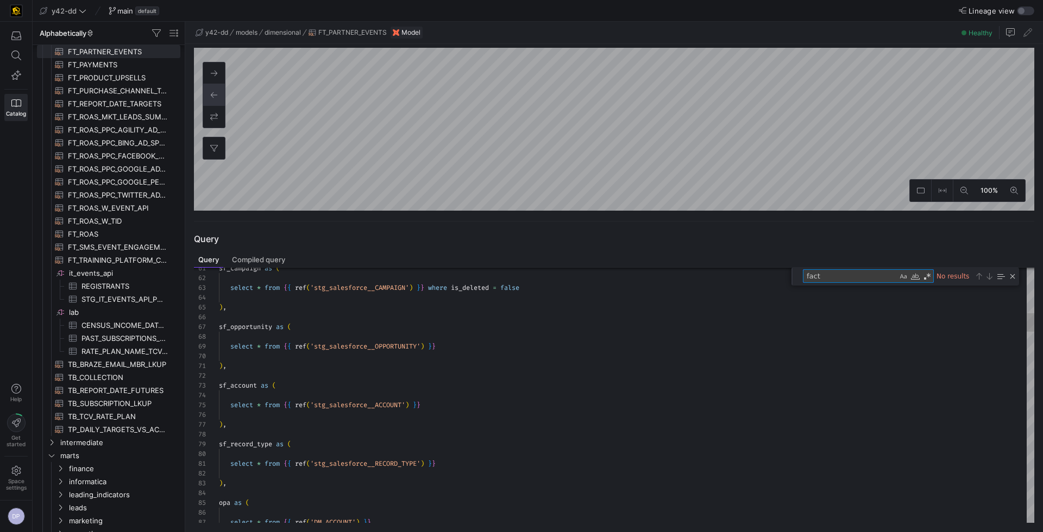
drag, startPoint x: 832, startPoint y: 278, endPoint x: 772, endPoint y: 278, distance: 59.8
click at [772, 278] on div "61 62 63 64 65 66 67 68 69 70 71 72 73 74 75 76 77 78 79 80 81 82 83 84 85 86 8…" at bounding box center [614, 395] width 840 height 255
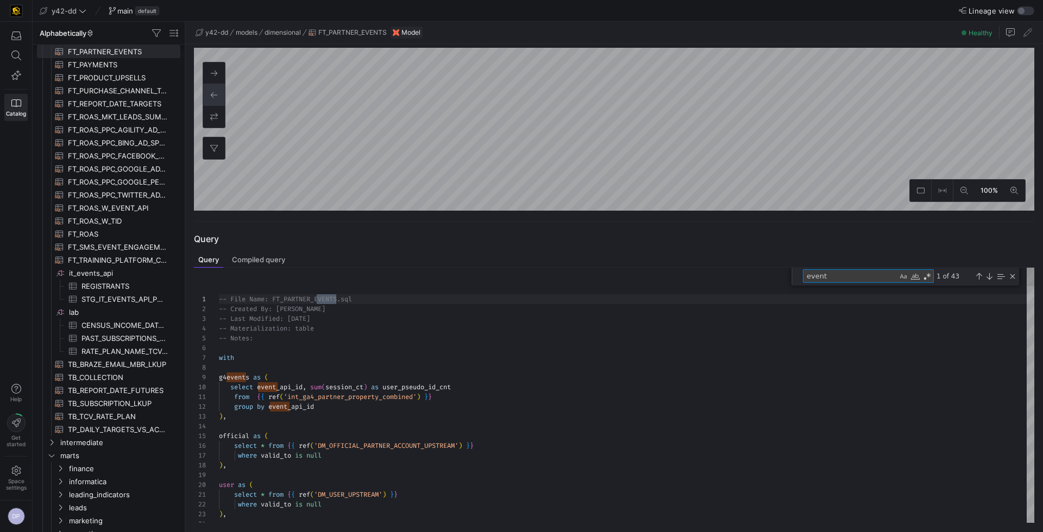
type textarea "event_"
type textarea ") b where [DOMAIN_NAME]_campaign_member_id = [DOMAIN_NAME]_campaign_member_id )…"
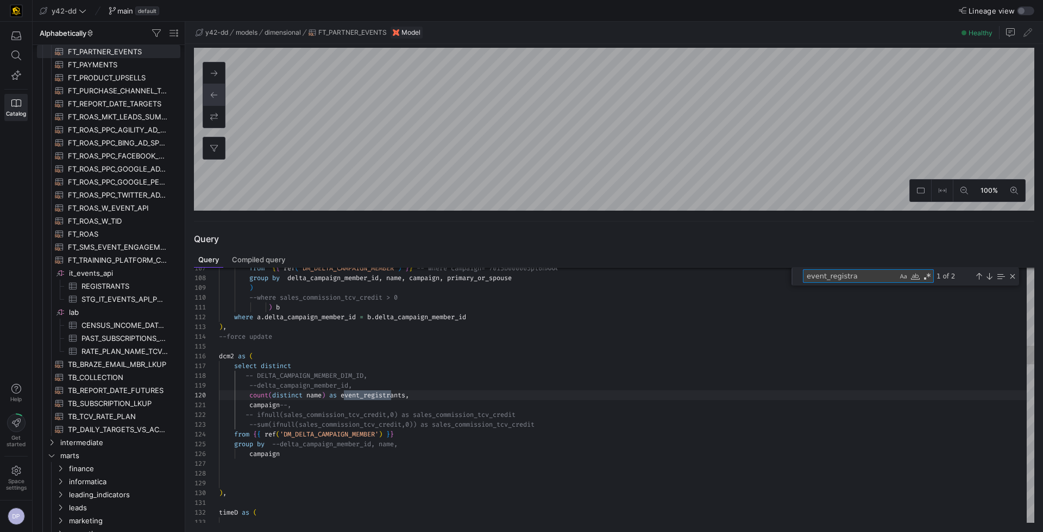
scroll to position [98, 180]
type textarea "event_registra"
drag, startPoint x: 323, startPoint y: 398, endPoint x: 307, endPoint y: 398, distance: 15.8
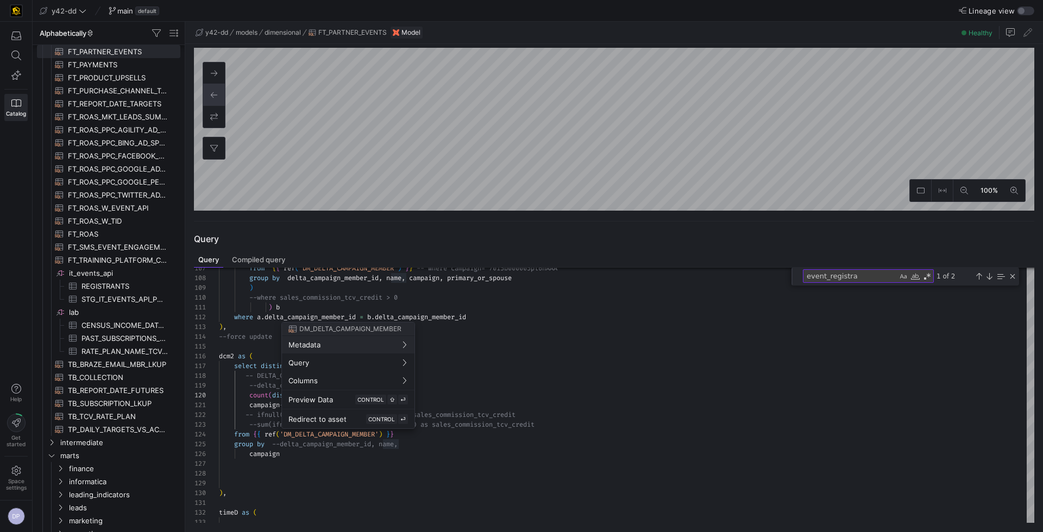
click at [535, 459] on div at bounding box center [521, 266] width 1043 height 532
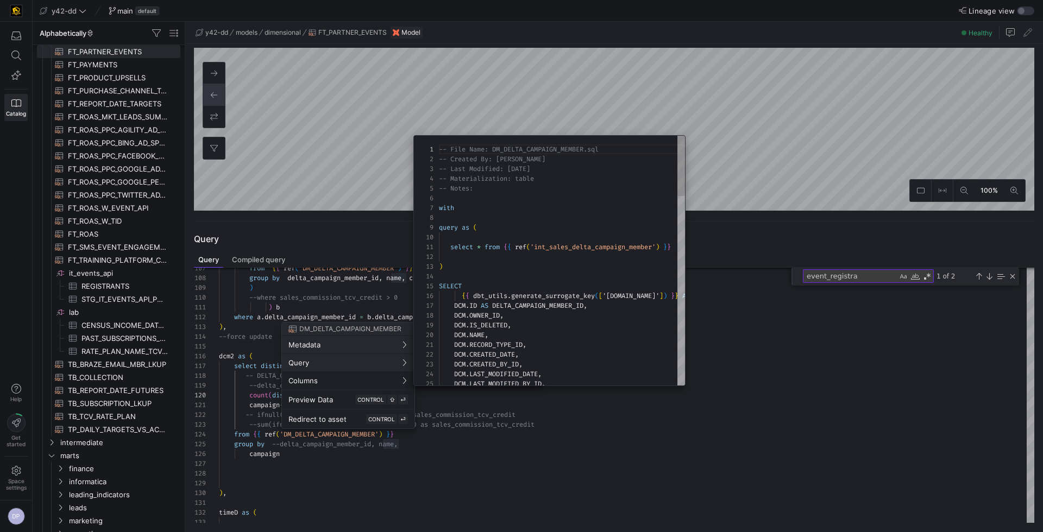
scroll to position [98, 0]
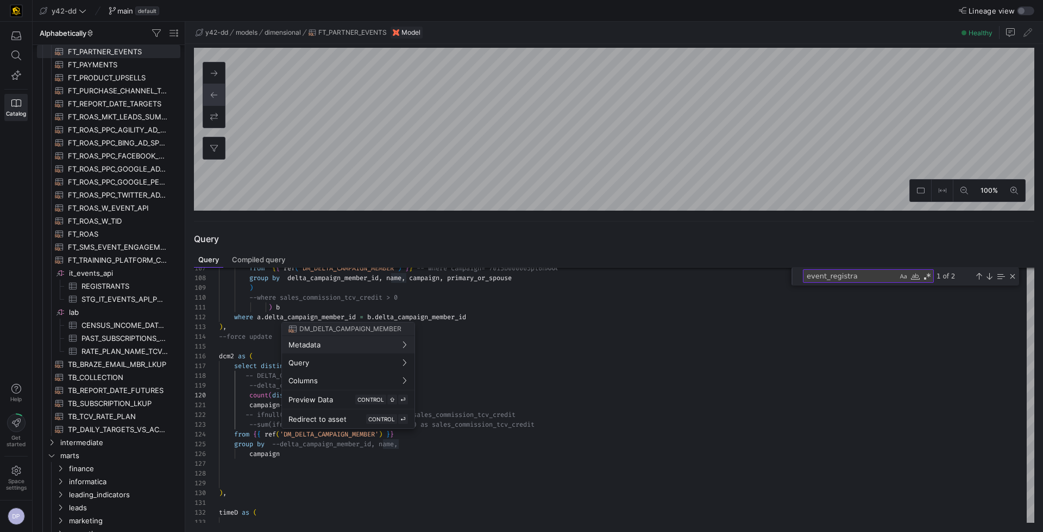
click at [321, 437] on div at bounding box center [521, 266] width 1043 height 532
drag, startPoint x: 379, startPoint y: 436, endPoint x: 293, endPoint y: 435, distance: 86.4
click at [293, 435] on div at bounding box center [521, 266] width 1043 height 532
drag, startPoint x: 286, startPoint y: 435, endPoint x: 353, endPoint y: 435, distance: 66.8
click at [353, 435] on div at bounding box center [521, 266] width 1043 height 532
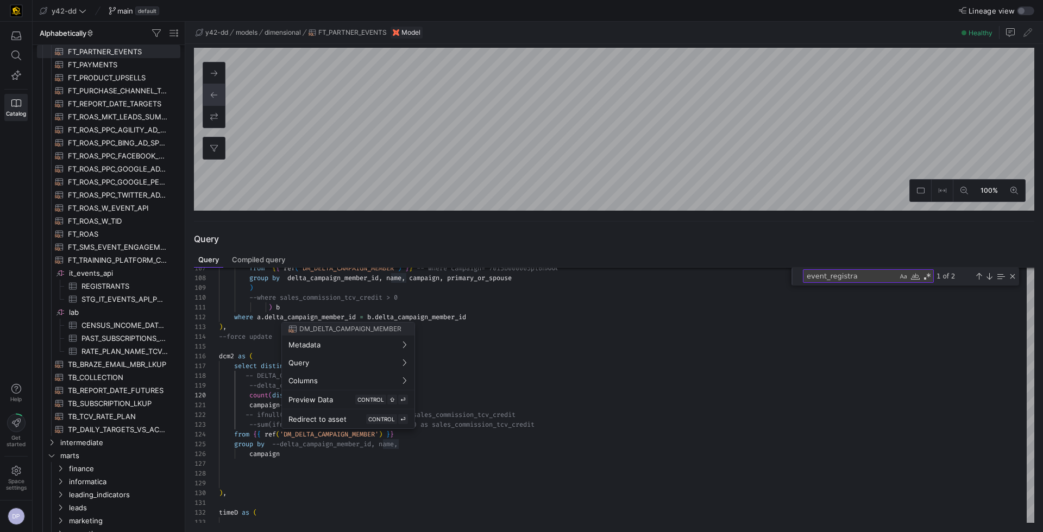
click at [454, 438] on div at bounding box center [521, 266] width 1043 height 532
drag, startPoint x: 382, startPoint y: 436, endPoint x: 292, endPoint y: 435, distance: 89.6
click at [292, 435] on div at bounding box center [521, 266] width 1043 height 532
drag, startPoint x: 287, startPoint y: 435, endPoint x: 405, endPoint y: 435, distance: 117.9
click at [405, 435] on div at bounding box center [521, 266] width 1043 height 532
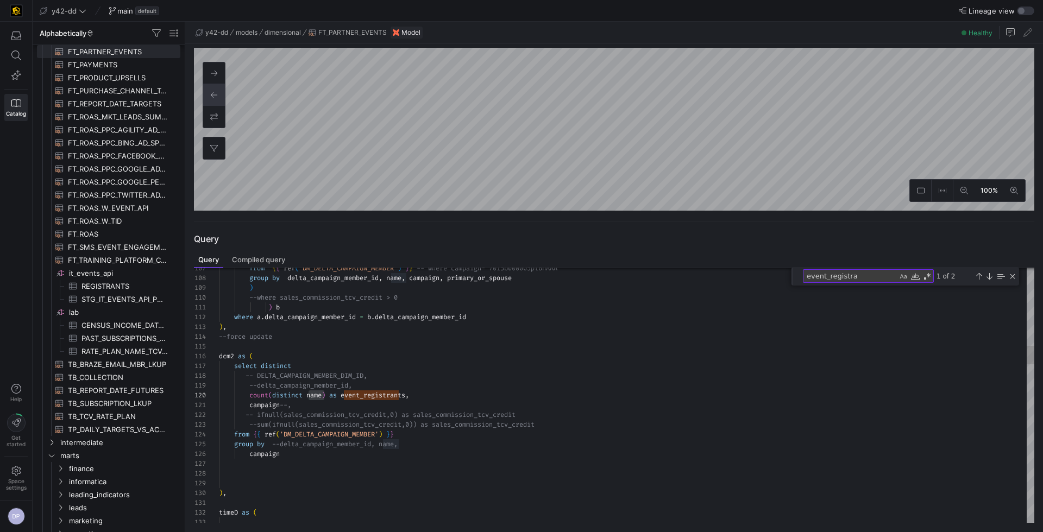
type textarea "campaign--, -- ifnull(sales_commission_tcv_credit,0) as sales_commission_tcv_cr…"
click at [17, 53] on icon at bounding box center [16, 56] width 10 height 10
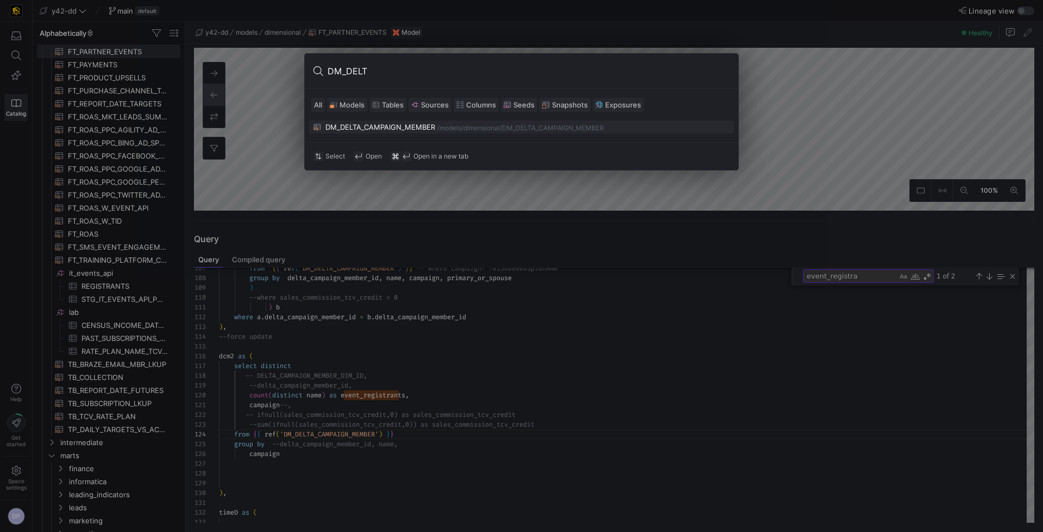
type input "DM_DELT"
click at [369, 124] on div "DM_DELTA_CAMPAIGN_MEMBER" at bounding box center [380, 127] width 110 height 9
type textarea "-- File Name: DM_DELTA_CAMPAIGN_MEMBER.sql -- Created By: [PERSON_NAME] -- Last…"
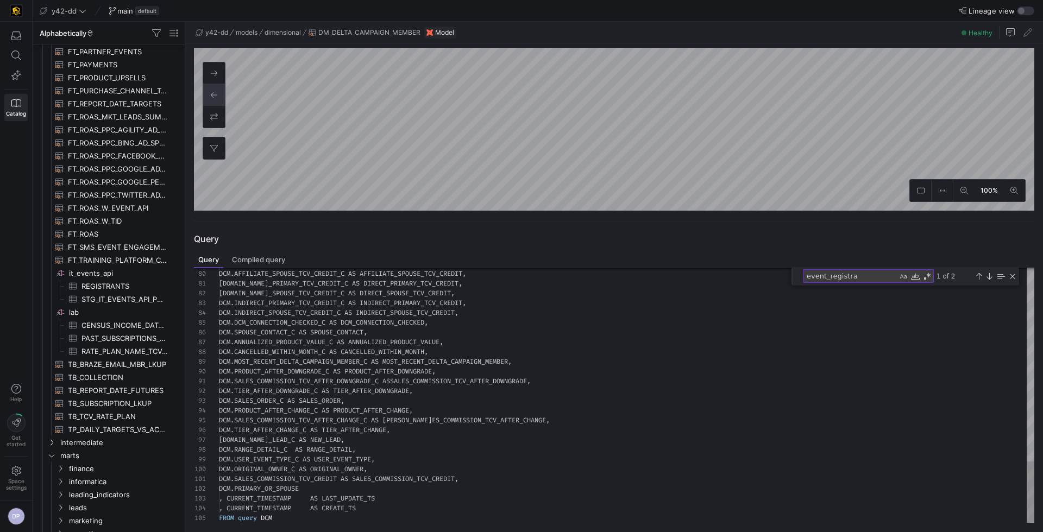
scroll to position [391, 0]
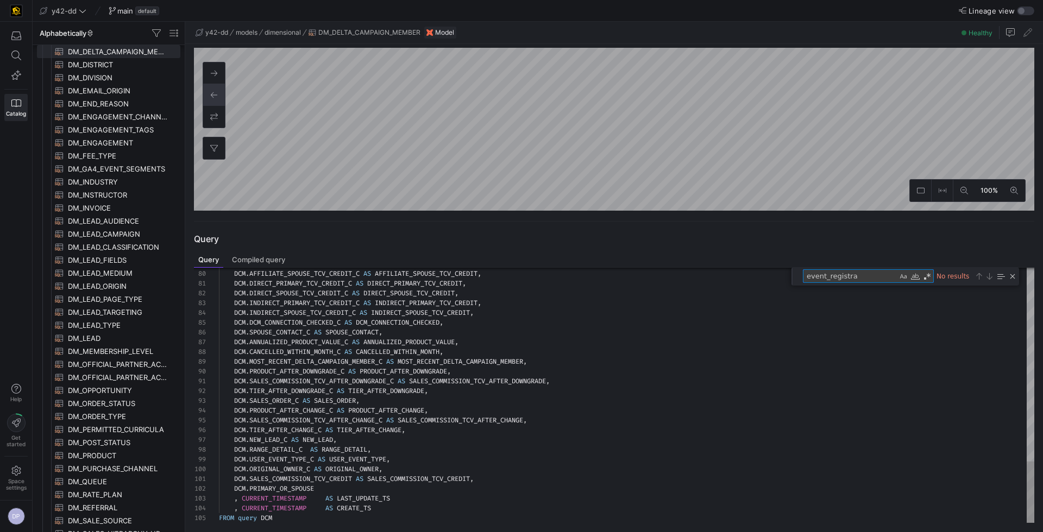
drag, startPoint x: 868, startPoint y: 277, endPoint x: 769, endPoint y: 272, distance: 98.4
click at [769, 272] on div "79 80 81 82 83 84 85 86 87 88 89 90 91 92 93 94 95 96 97 98 99 100 101 102 103 …" at bounding box center [614, 395] width 840 height 255
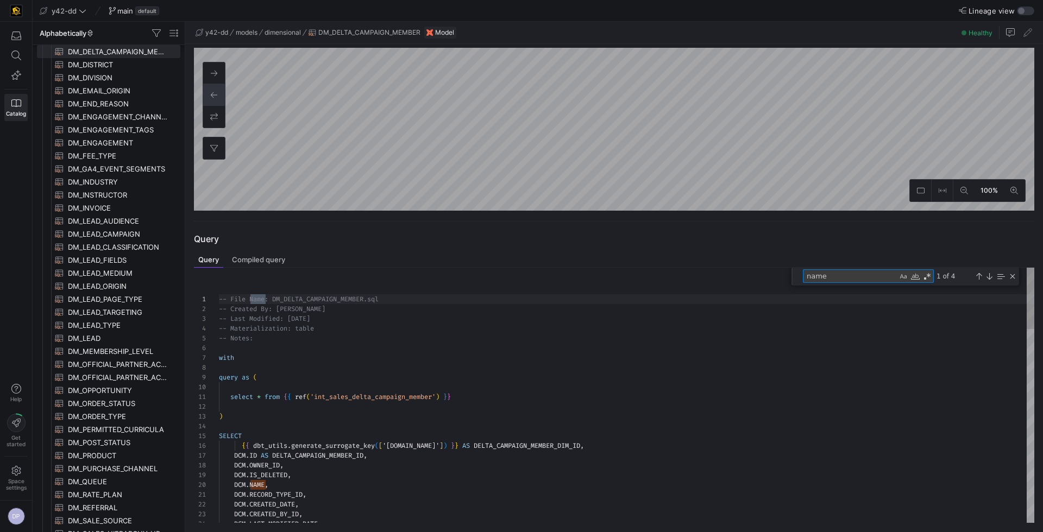
scroll to position [98, 47]
type textarea "name"
click at [990, 274] on div "Next Match (Enter)" at bounding box center [989, 276] width 9 height 9
click at [988, 279] on div "Next Match (Enter)" at bounding box center [989, 276] width 9 height 9
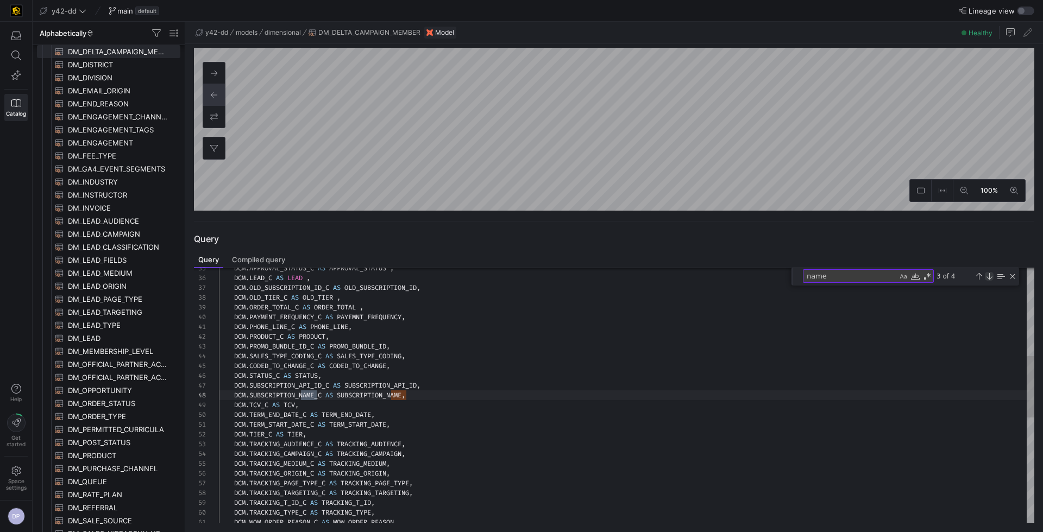
click at [988, 279] on div "Next Match (Enter)" at bounding box center [989, 276] width 9 height 9
type textarea "-- File Name: DM_DELTA_CAMPAIGN_MEMBER.sql -- Created By: [PERSON_NAME] -- Last…"
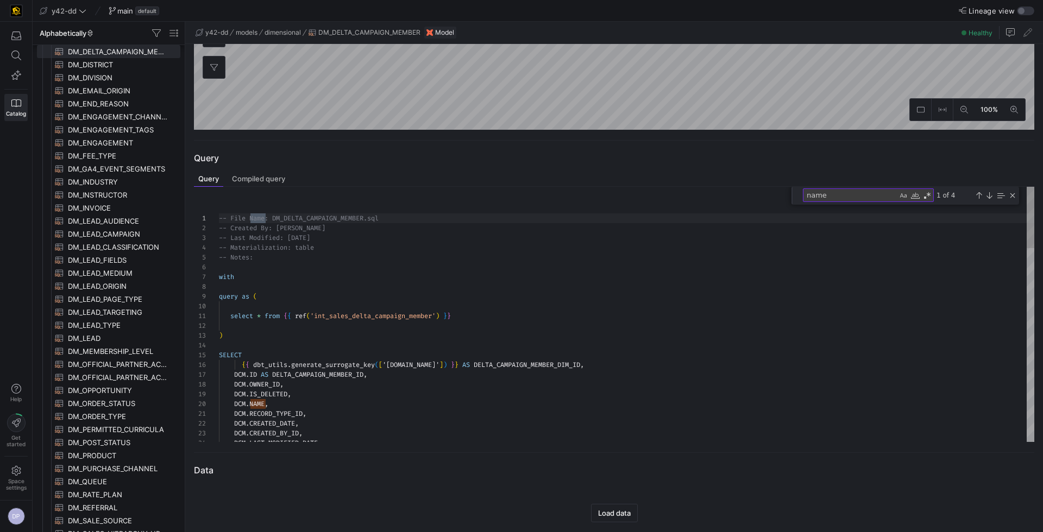
scroll to position [236, 0]
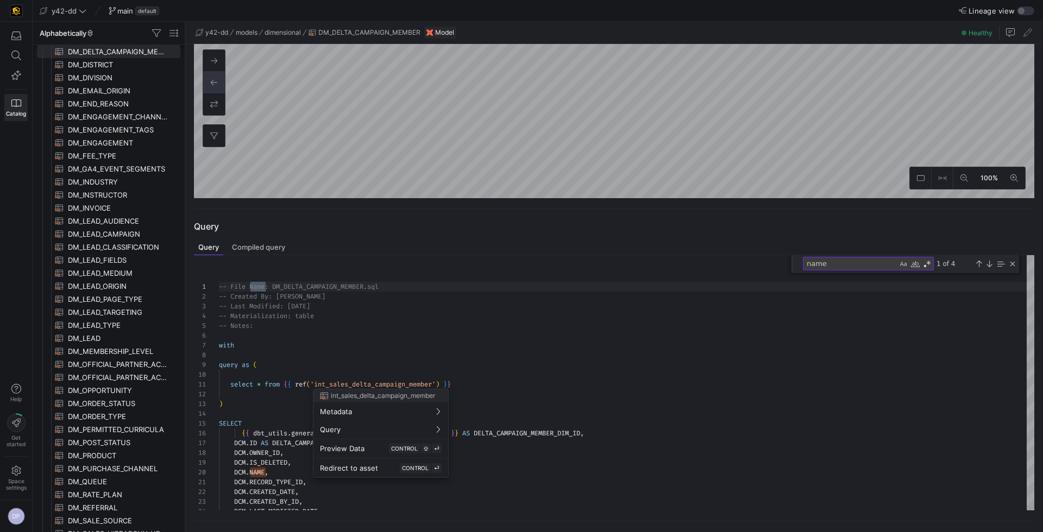
click at [439, 386] on div at bounding box center [521, 266] width 1043 height 532
drag, startPoint x: 437, startPoint y: 384, endPoint x: 341, endPoint y: 386, distance: 95.6
click at [341, 385] on div at bounding box center [521, 266] width 1043 height 532
